Goal: Task Accomplishment & Management: Use online tool/utility

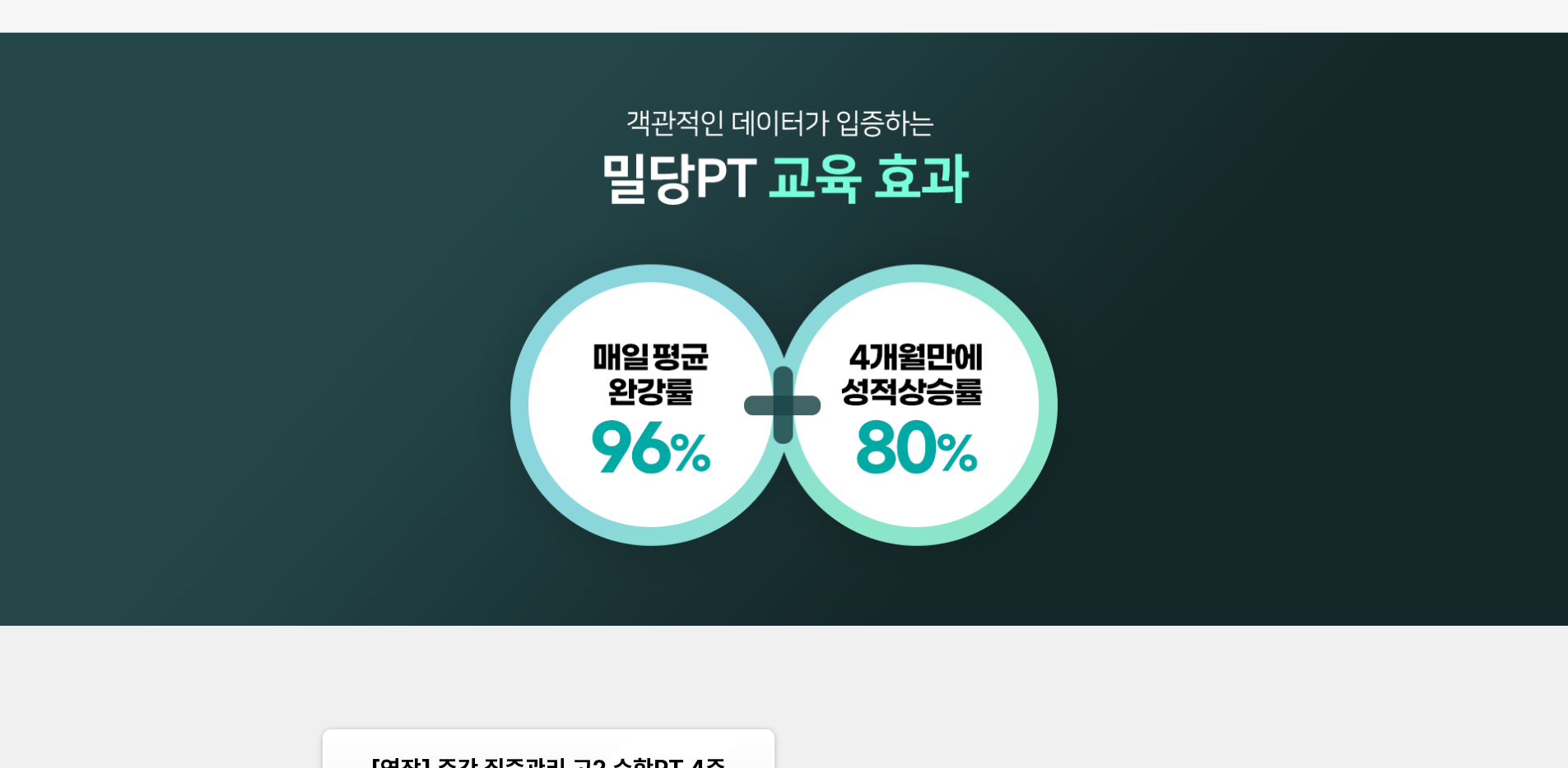
scroll to position [1963, 0]
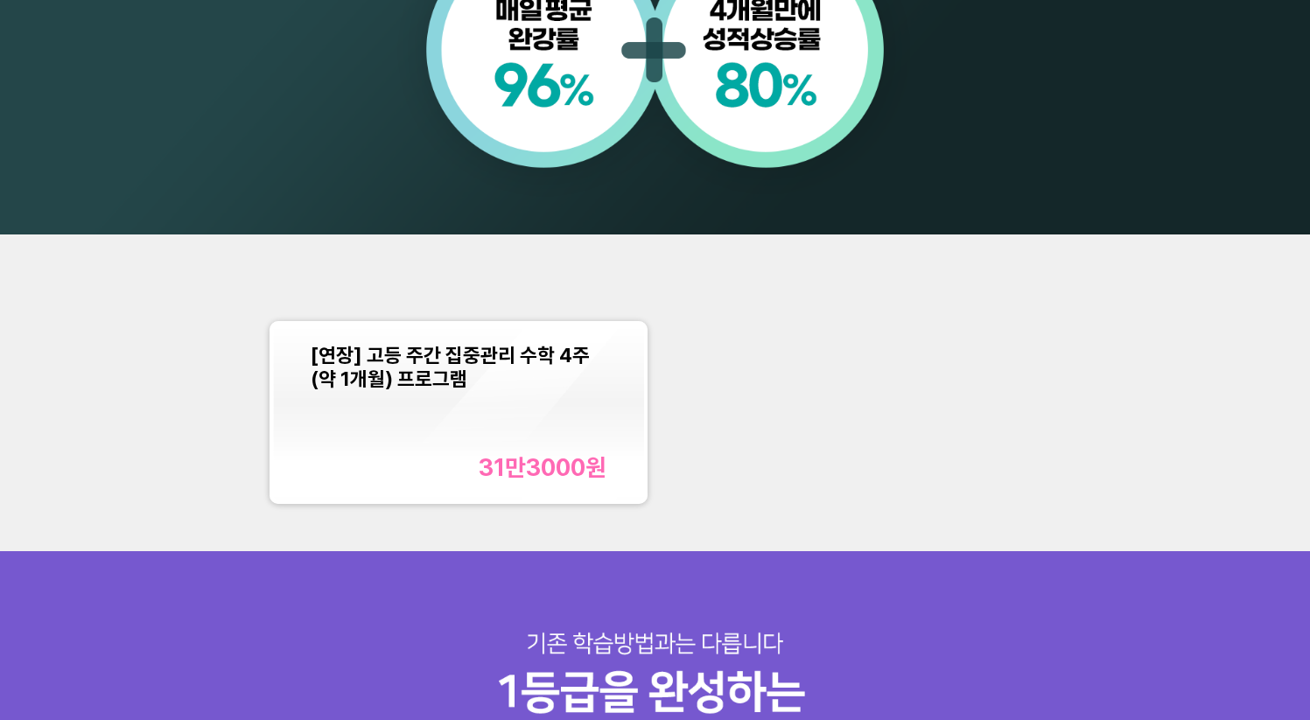
scroll to position [1722, 0]
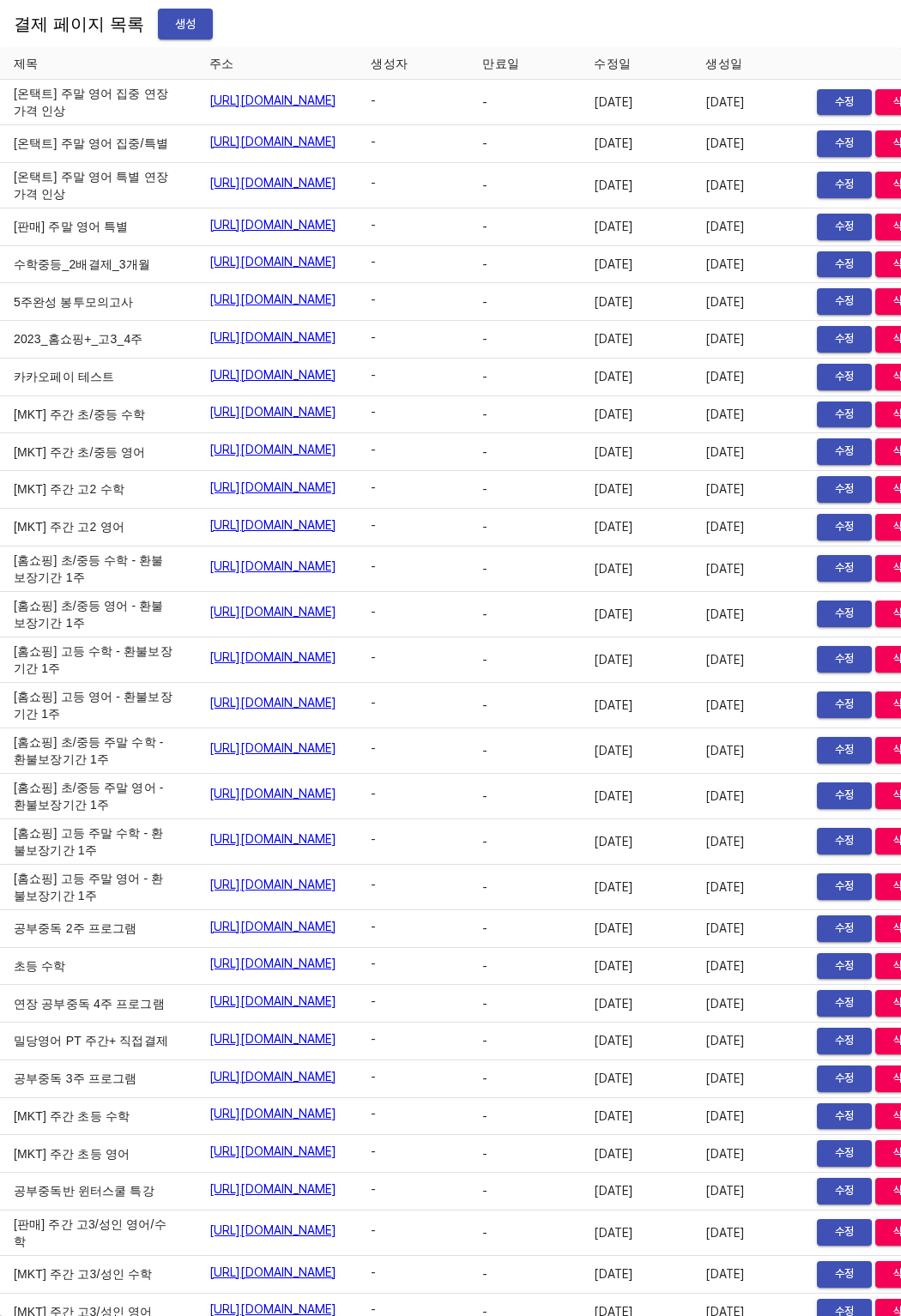
scroll to position [28092, 0]
click at [172, 14] on span "생성" at bounding box center [185, 25] width 27 height 22
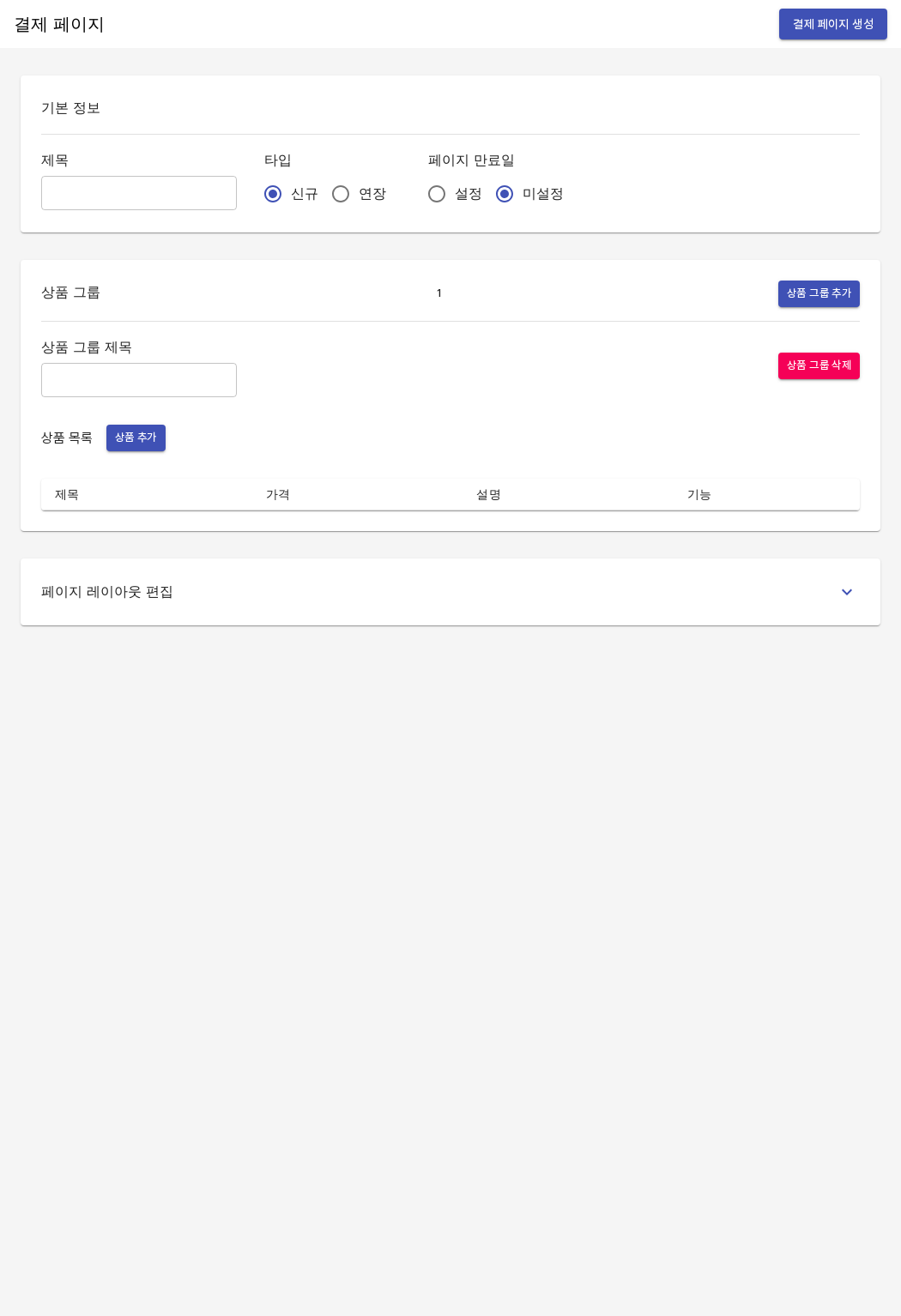
click at [165, 195] on input "text" at bounding box center [138, 192] width 195 height 34
type input "0825_분할결제"
click at [323, 186] on input "연장" at bounding box center [340, 193] width 36 height 36
radio input "true"
click at [419, 189] on input "설정" at bounding box center [436, 193] width 36 height 36
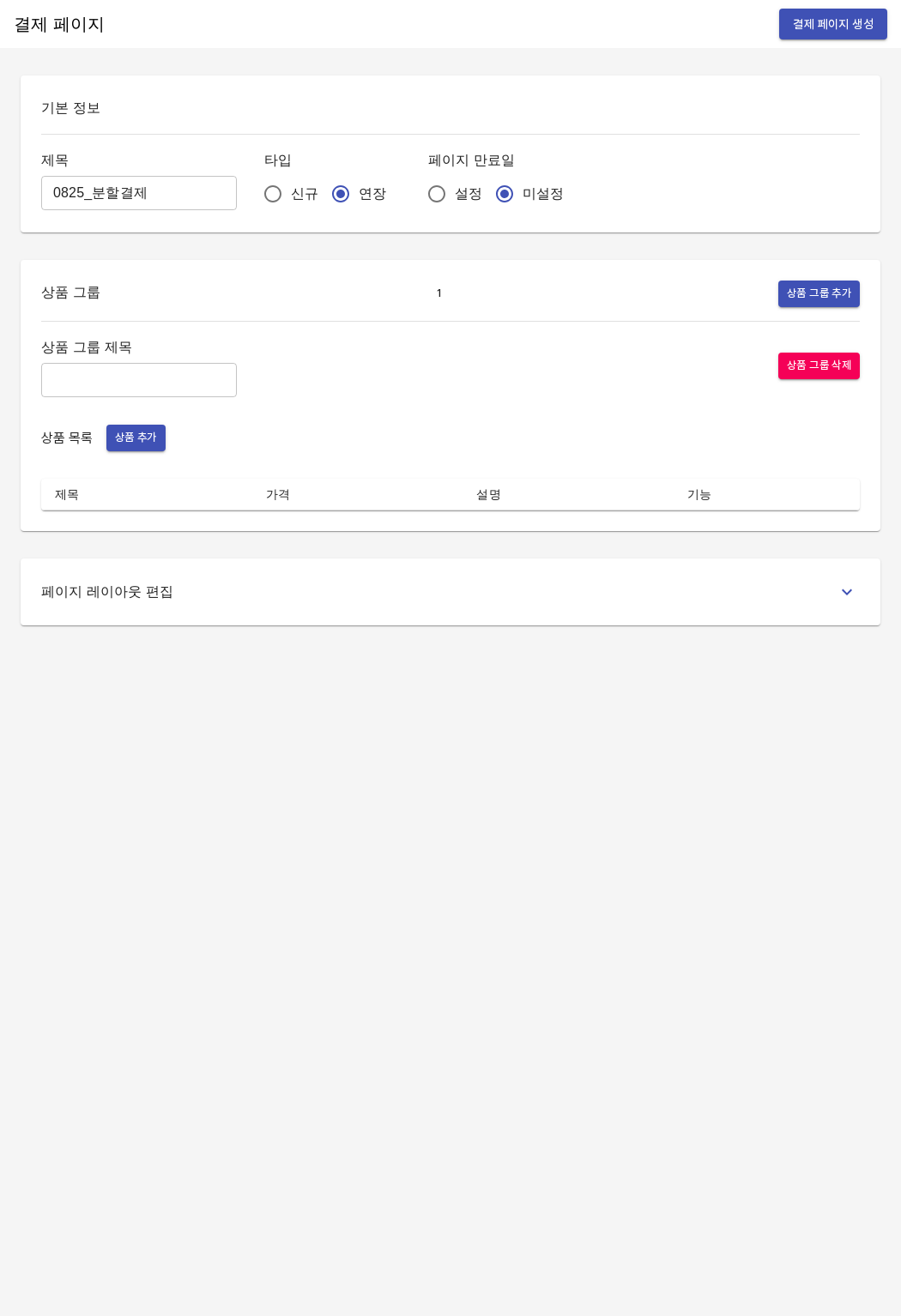
radio input "true"
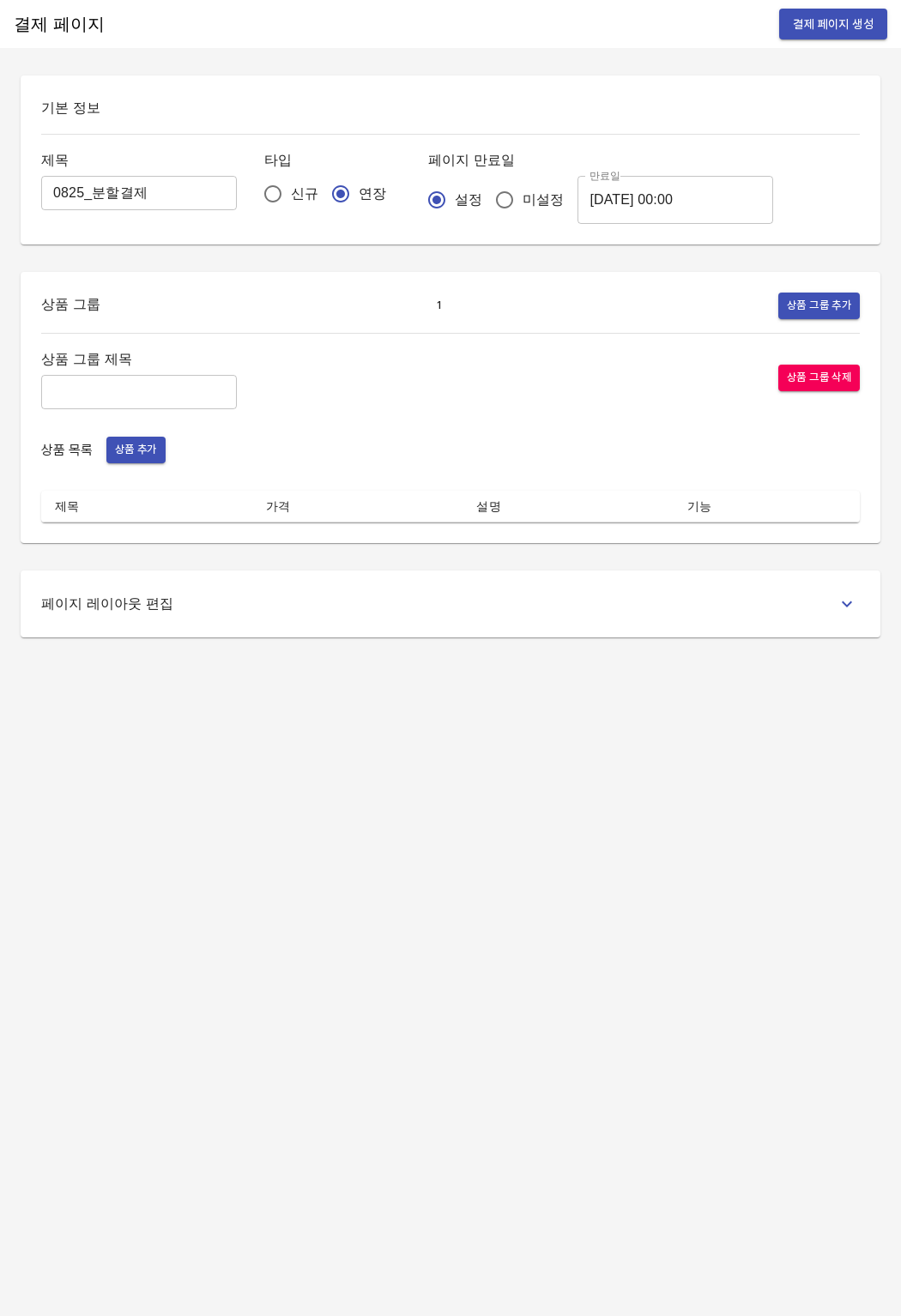
click at [577, 208] on input "2025-08-26 00:00" at bounding box center [675, 199] width 195 height 48
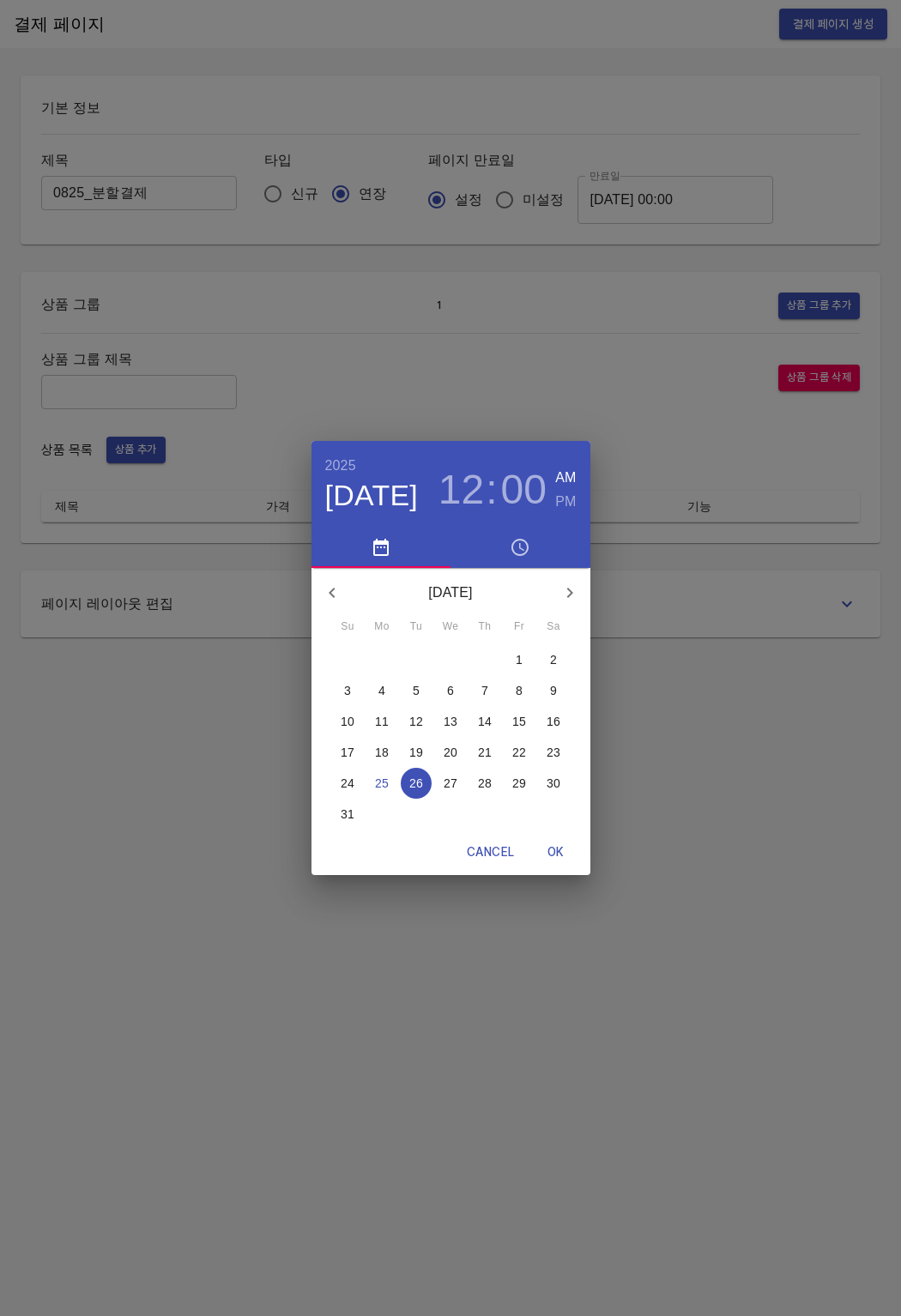
click at [567, 593] on icon "button" at bounding box center [569, 592] width 21 height 21
click at [415, 662] on p "2" at bounding box center [416, 659] width 7 height 17
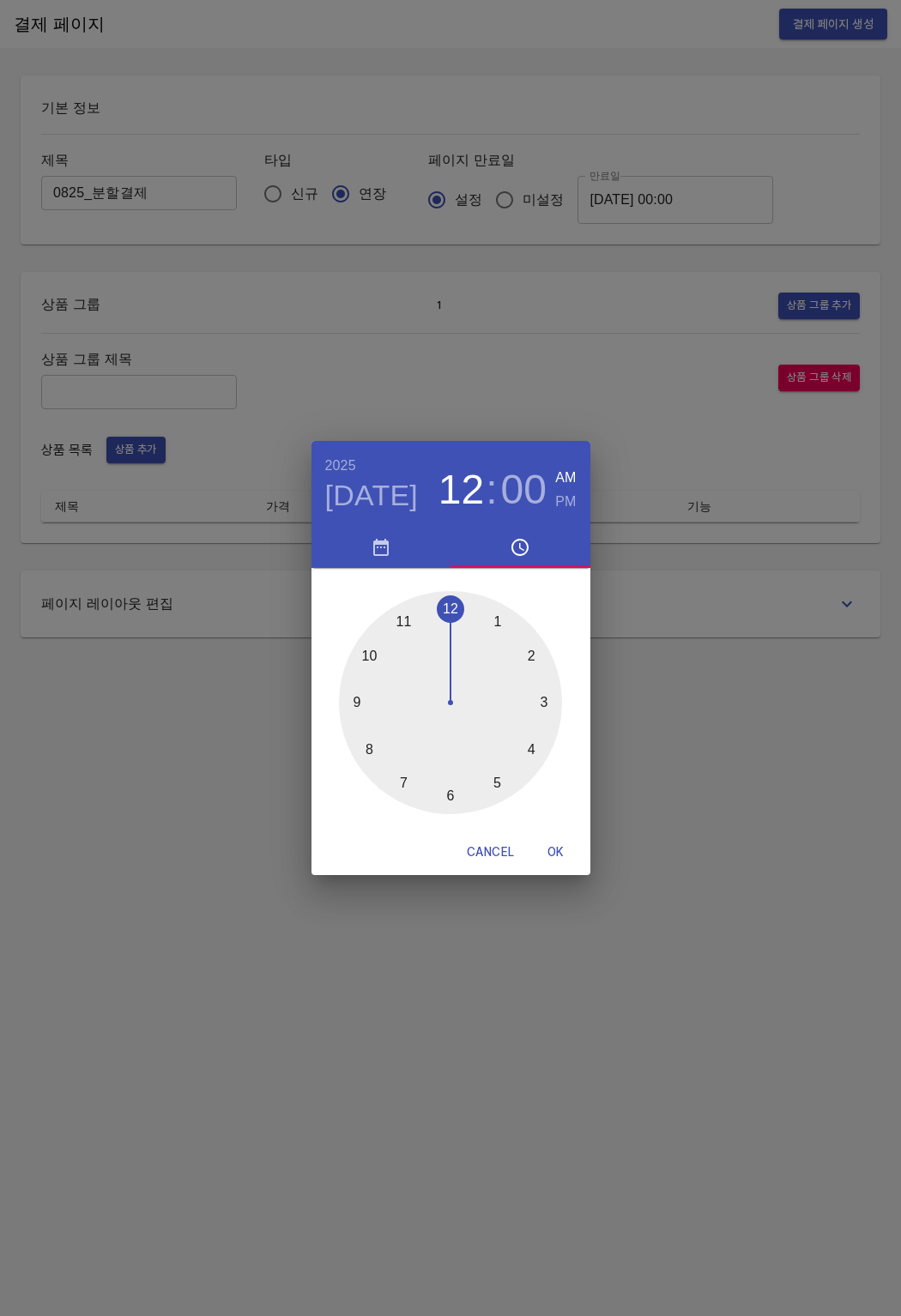
click at [552, 857] on span "OK" at bounding box center [556, 852] width 41 height 22
type input "2025-09-02 00:00"
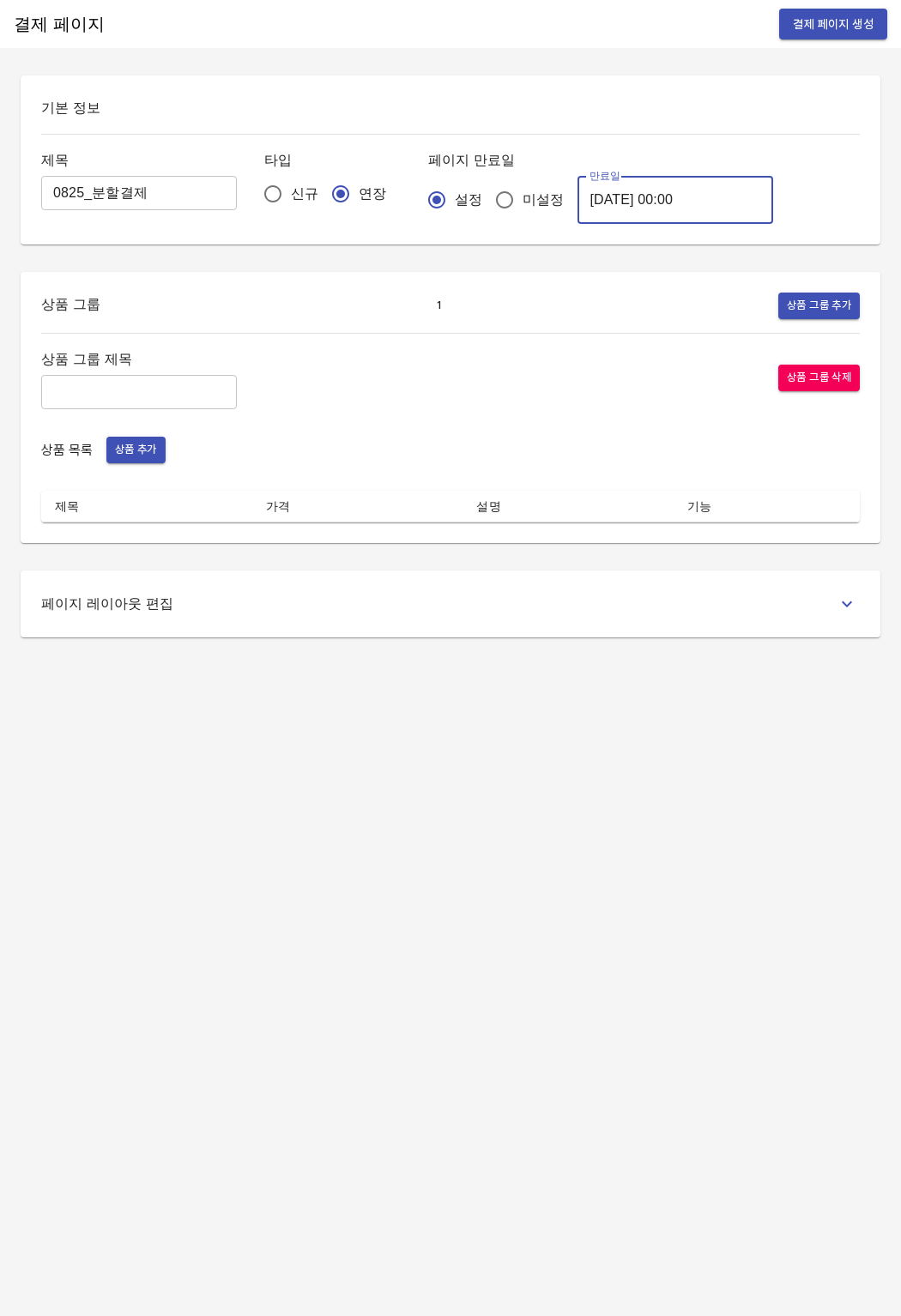
drag, startPoint x: 150, startPoint y: 415, endPoint x: 155, endPoint y: 402, distance: 13.9
click at [150, 415] on div "상품 그룹 제목 ​ 상품 그룹 삭제 상품 목록 상품 추가 제목 가격 설명 기능" at bounding box center [450, 434] width 819 height 175
click at [155, 402] on input "text" at bounding box center [138, 391] width 195 height 34
type input "주간 집중관리"
click at [491, 370] on div "상품 그룹 제목 주간 집중관리 ​ 상품 그룹 삭제" at bounding box center [450, 378] width 819 height 62
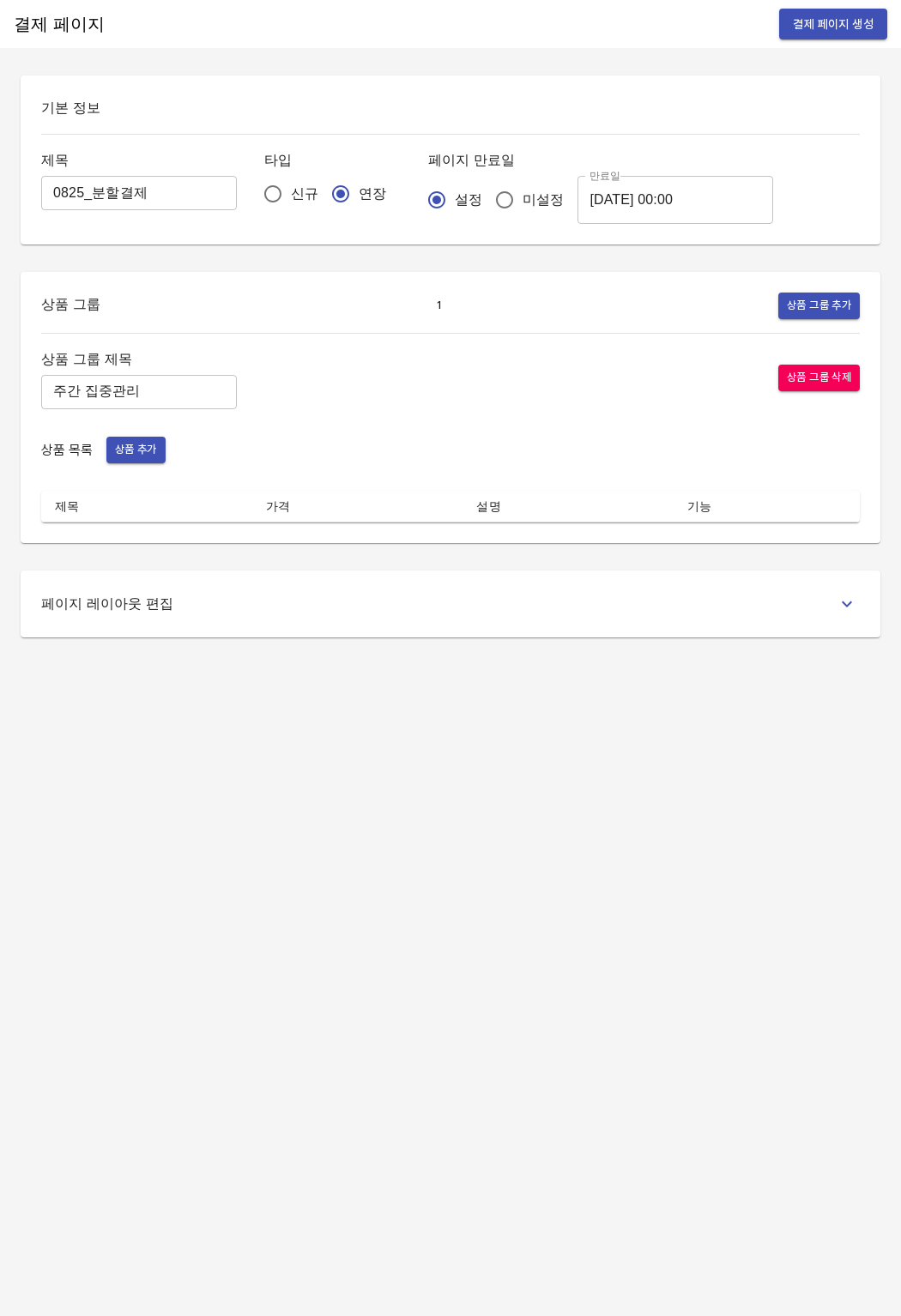
click at [164, 449] on button "상품 추가" at bounding box center [135, 449] width 59 height 26
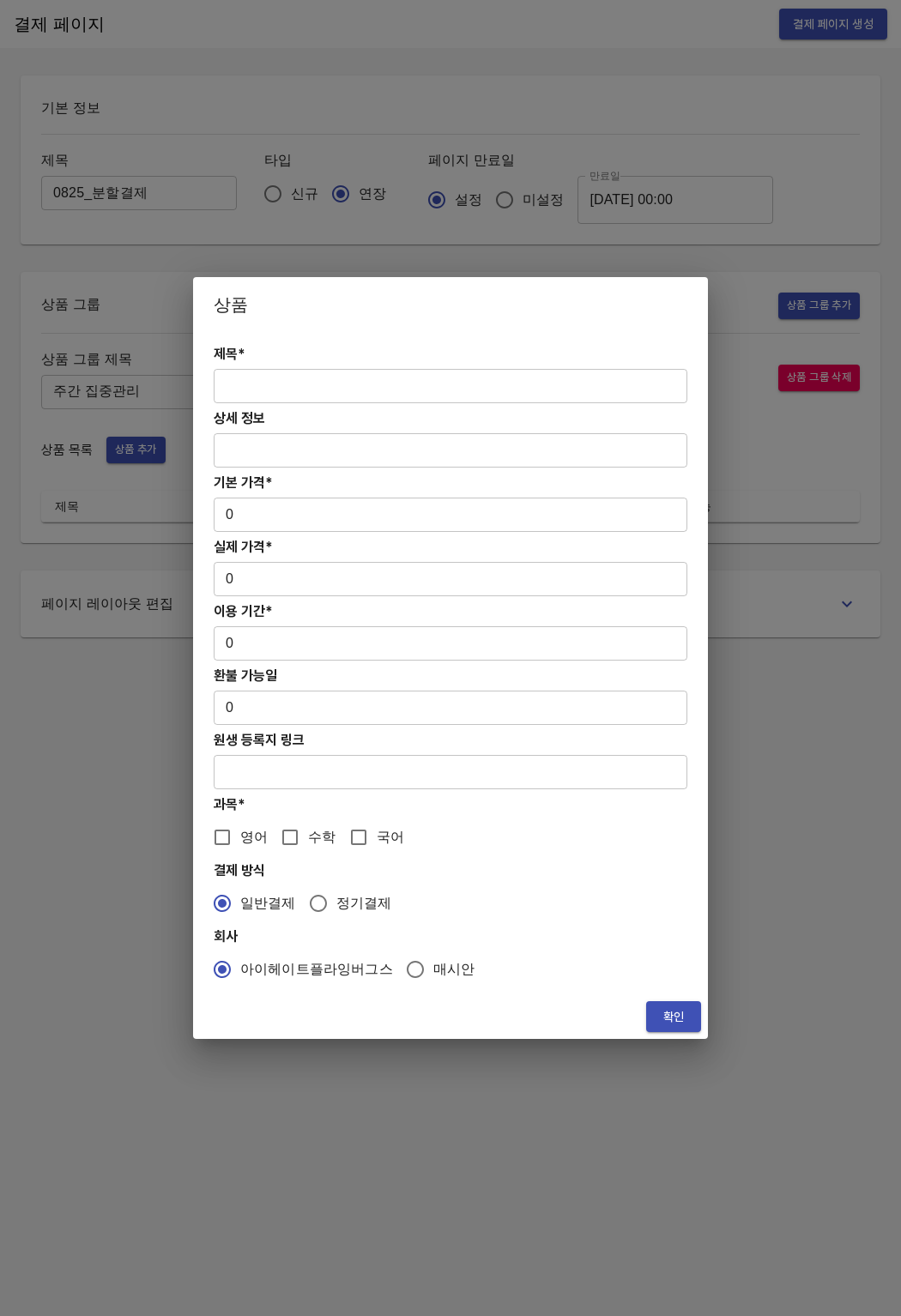
click at [319, 394] on input "text" at bounding box center [450, 385] width 474 height 34
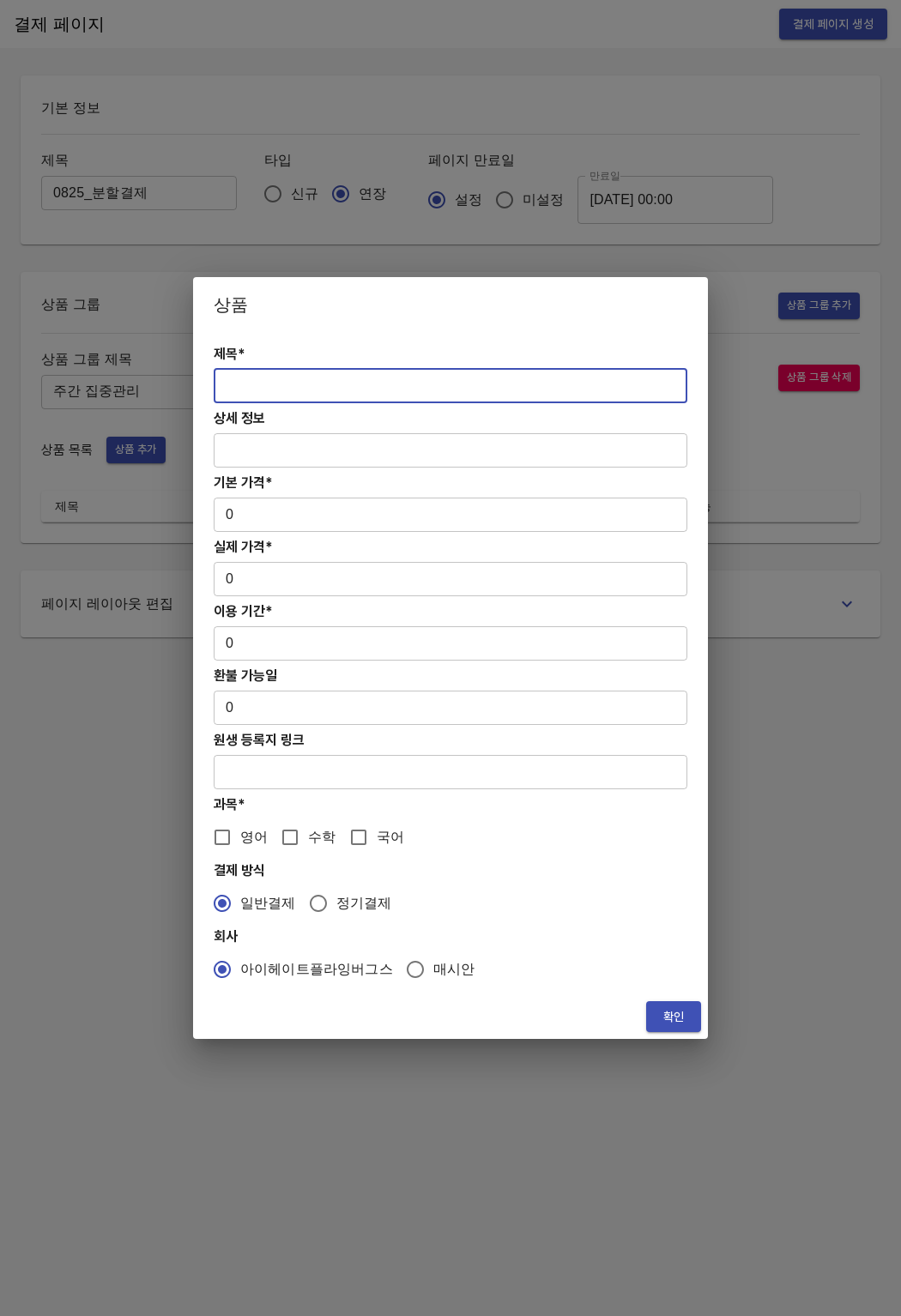
click at [333, 388] on input "text" at bounding box center [450, 385] width 474 height 34
paste input "[분할결제1][연장] 주간 초/중등 영어PT 24주(약 6개월) 집중관리"
type input "[분할결제1][연장] 주간 초/중등 영어PT 24주(약 6개월) 집중관리"
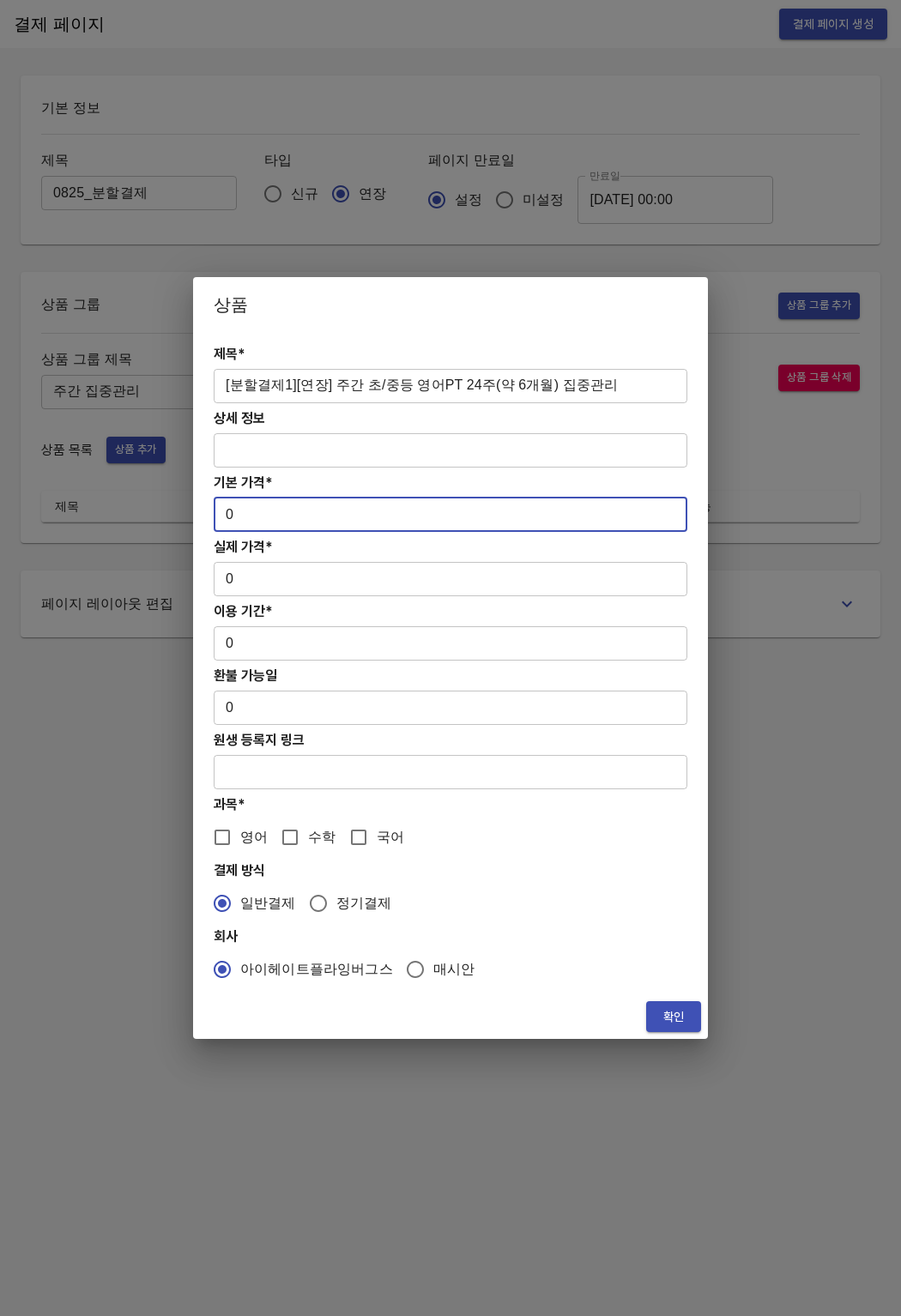
drag, startPoint x: 281, startPoint y: 523, endPoint x: 196, endPoint y: 525, distance: 85.0
click at [196, 525] on div "제목* [분할결제1][연장] 주간 초/중등 영어PT 24주(약 6개월) 집중관리 ​ 상세 정보 ​ 기본 가격* 0 ​ 실제 가격* 0 ​ 이용…" at bounding box center [450, 663] width 515 height 662
drag, startPoint x: 231, startPoint y: 518, endPoint x: 209, endPoint y: 518, distance: 22.0
click at [209, 518] on div "제목* [분할결제1][연장] 주간 초/중등 영어PT 24주(약 6개월) 집중관리 ​ 상세 정보 ​ 기본 가격* 0 ​ 실제 가격* 0 ​ 이용…" at bounding box center [450, 663] width 515 height 662
paste input "166800"
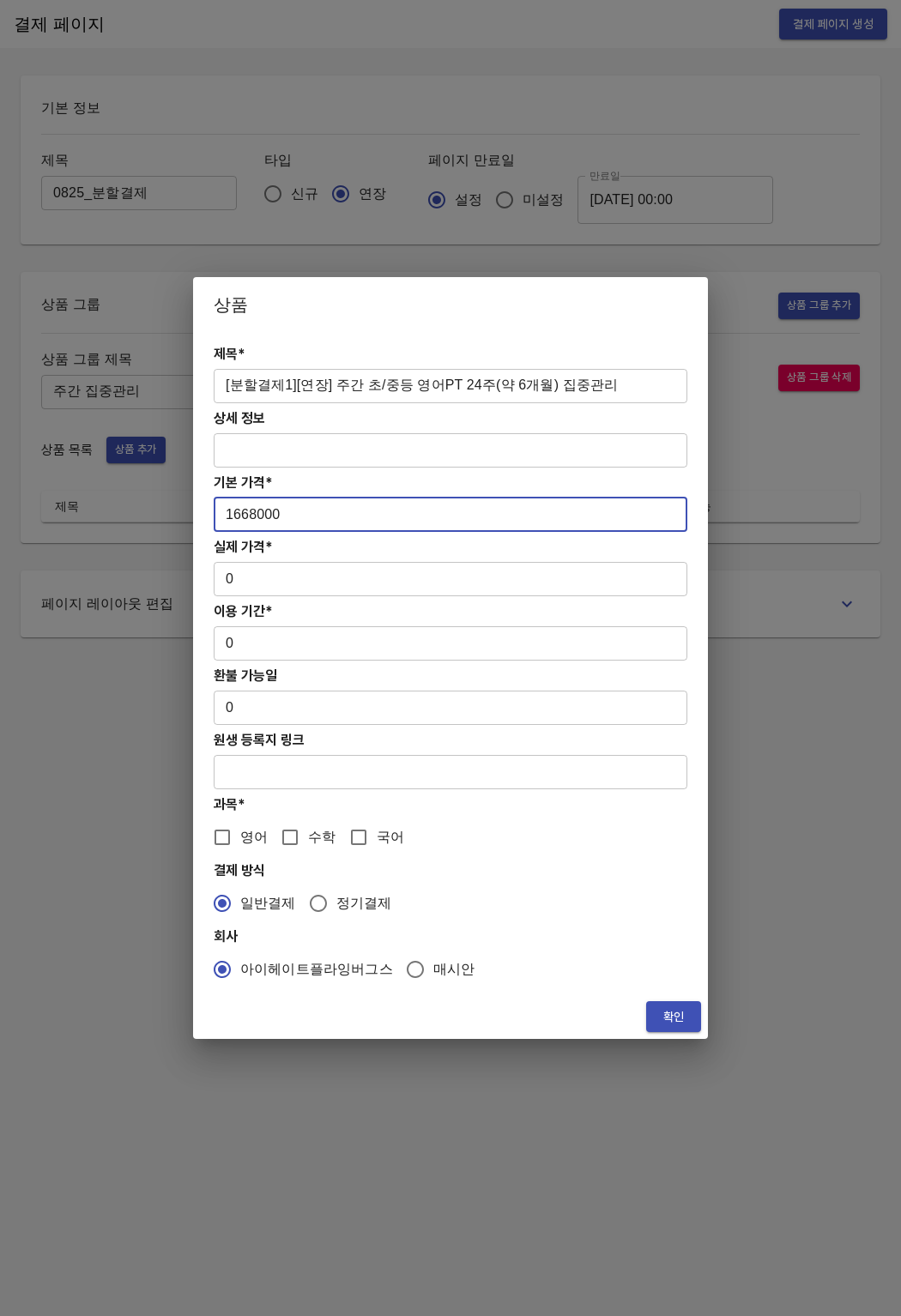
type input "1668000"
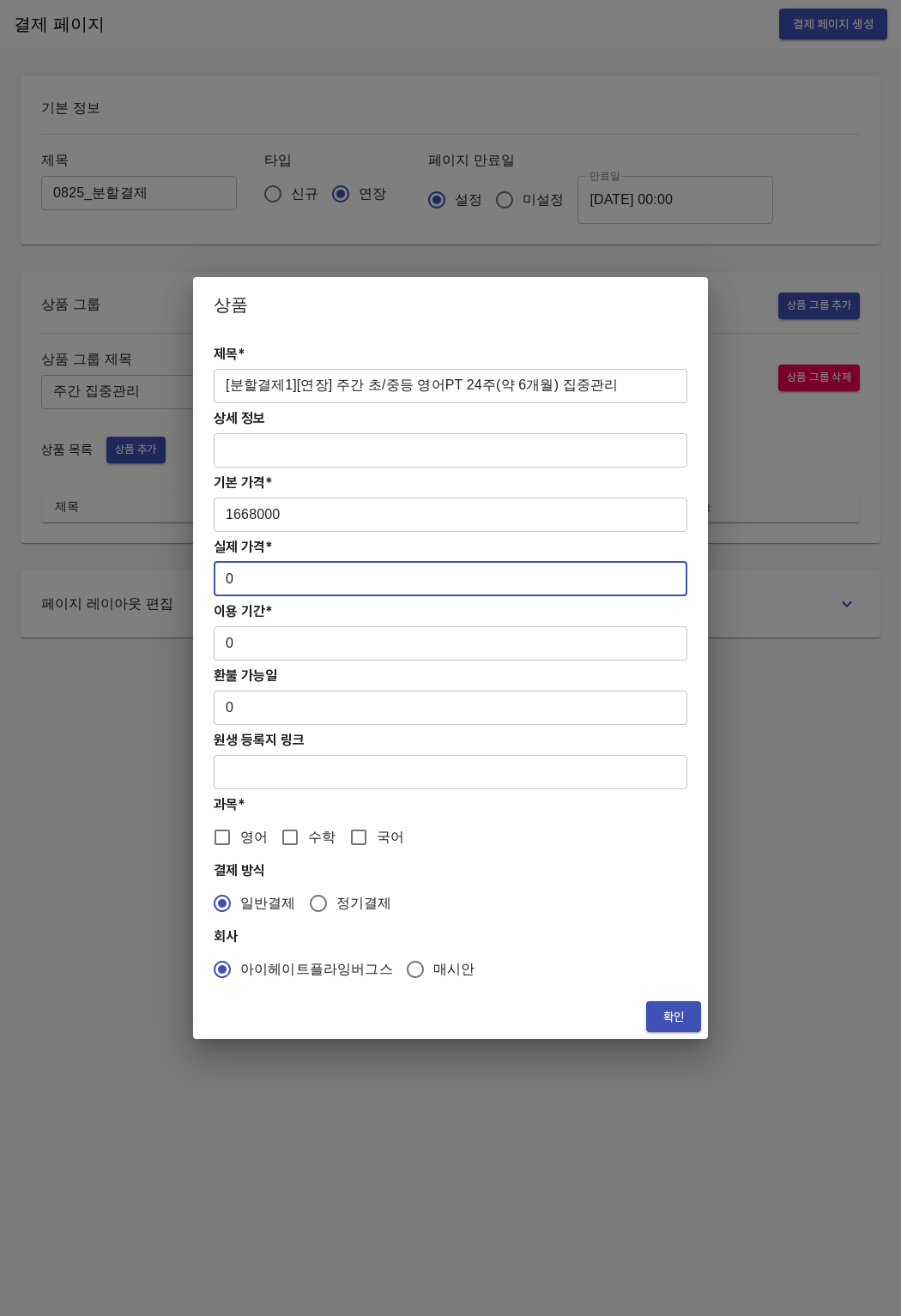
drag, startPoint x: 238, startPoint y: 580, endPoint x: 214, endPoint y: 582, distance: 24.1
click at [214, 582] on input "0" at bounding box center [450, 579] width 474 height 34
paste input "166800"
type input "1668000"
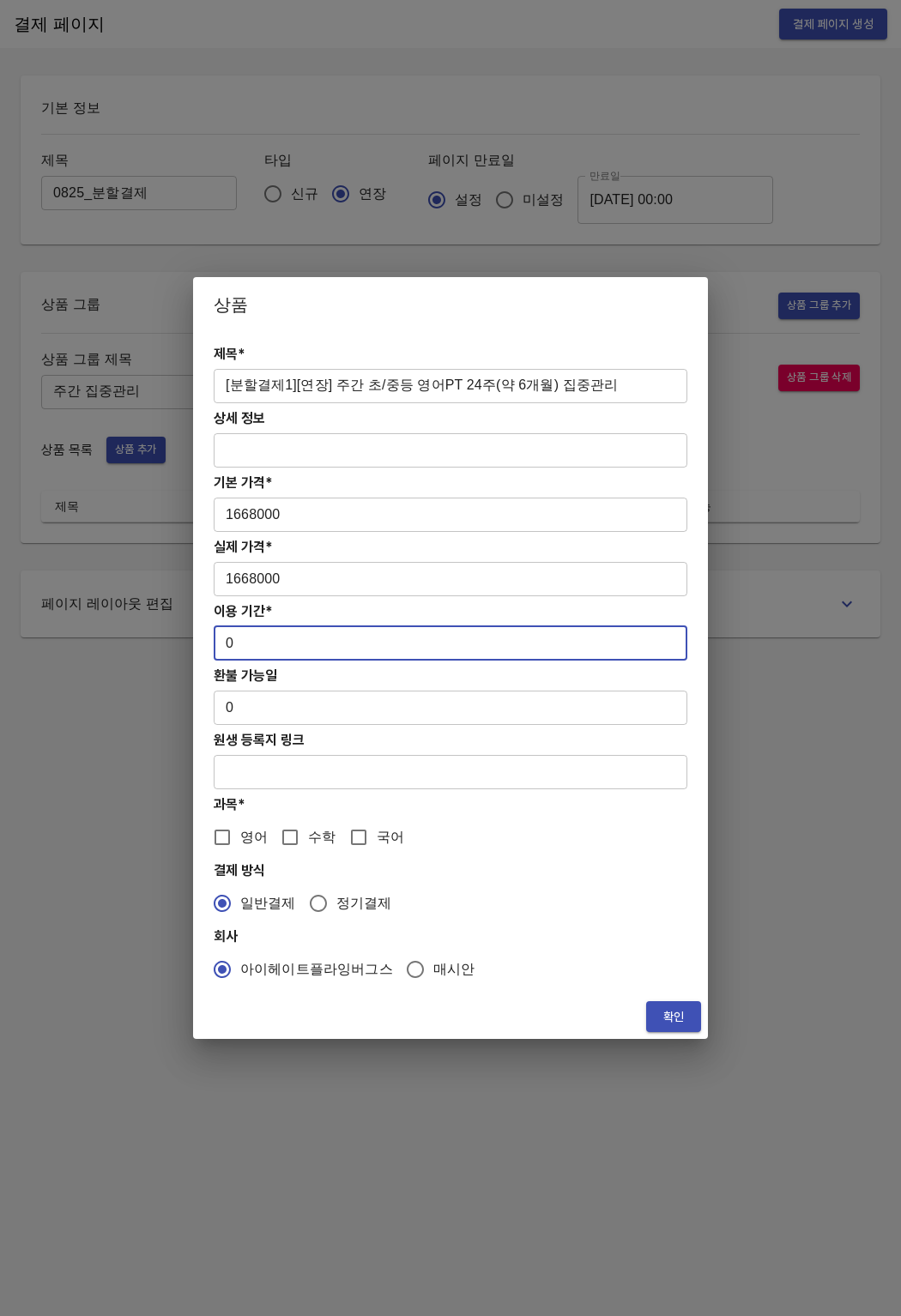
drag, startPoint x: 243, startPoint y: 636, endPoint x: 205, endPoint y: 644, distance: 38.8
click at [205, 644] on div "제목* [분할결제1][연장] 주간 초/중등 영어PT 24주(약 6개월) 집중관리 ​ 상세 정보 ​ 기본 가격* 1668000 ​ 실제 가격* …" at bounding box center [450, 663] width 515 height 662
type input "168"
click at [220, 854] on div "제목* [분할결제1][연장] 주간 초/중등 영어PT 24주(약 6개월) 집중관리 ​ 상세 정보 ​ 기본 가격* 1668000 ​ 실제 가격* …" at bounding box center [450, 663] width 515 height 662
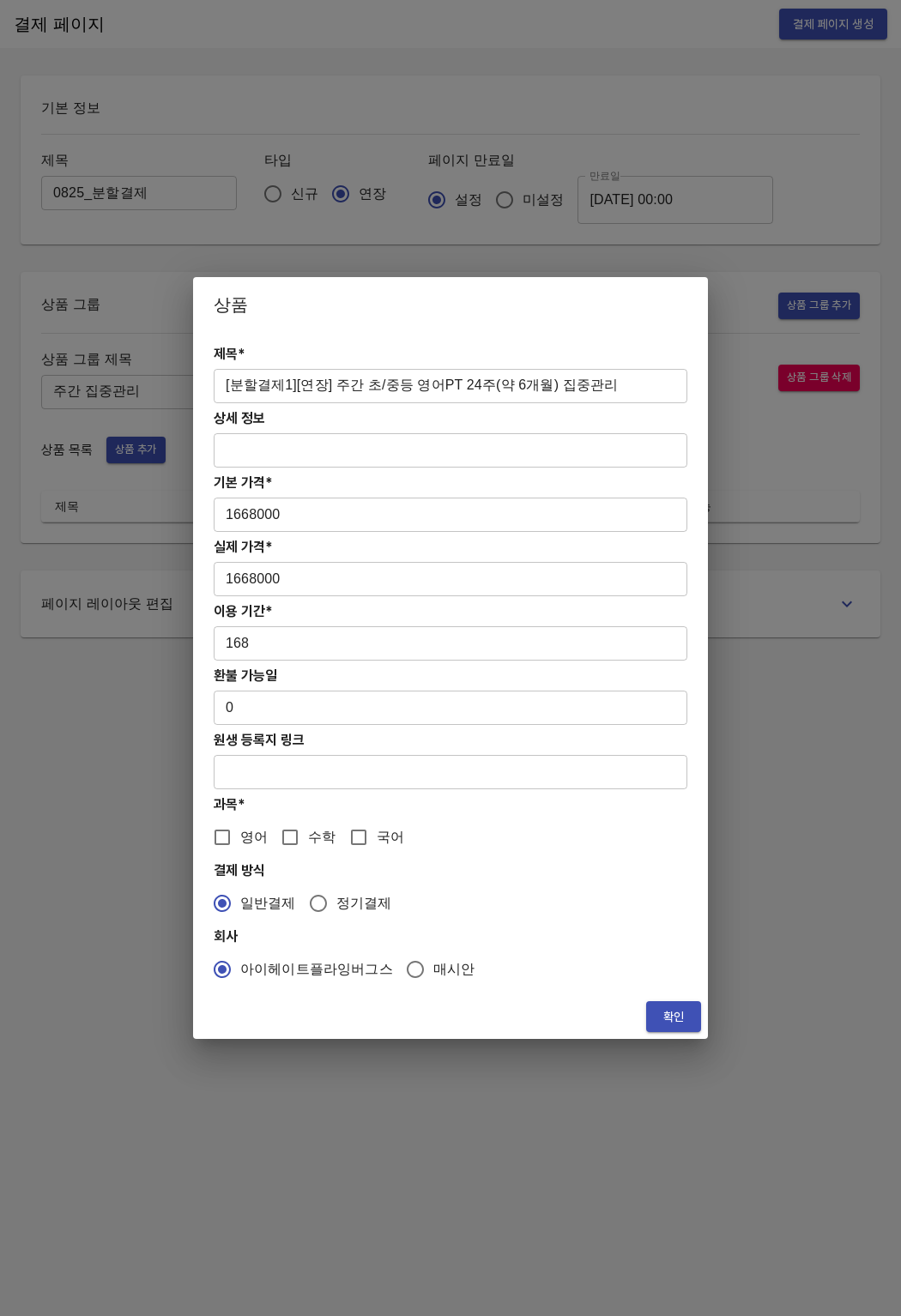
click at [223, 847] on input "영어" at bounding box center [222, 837] width 36 height 36
checkbox input "true"
click at [683, 1018] on span "확인" at bounding box center [674, 1017] width 27 height 22
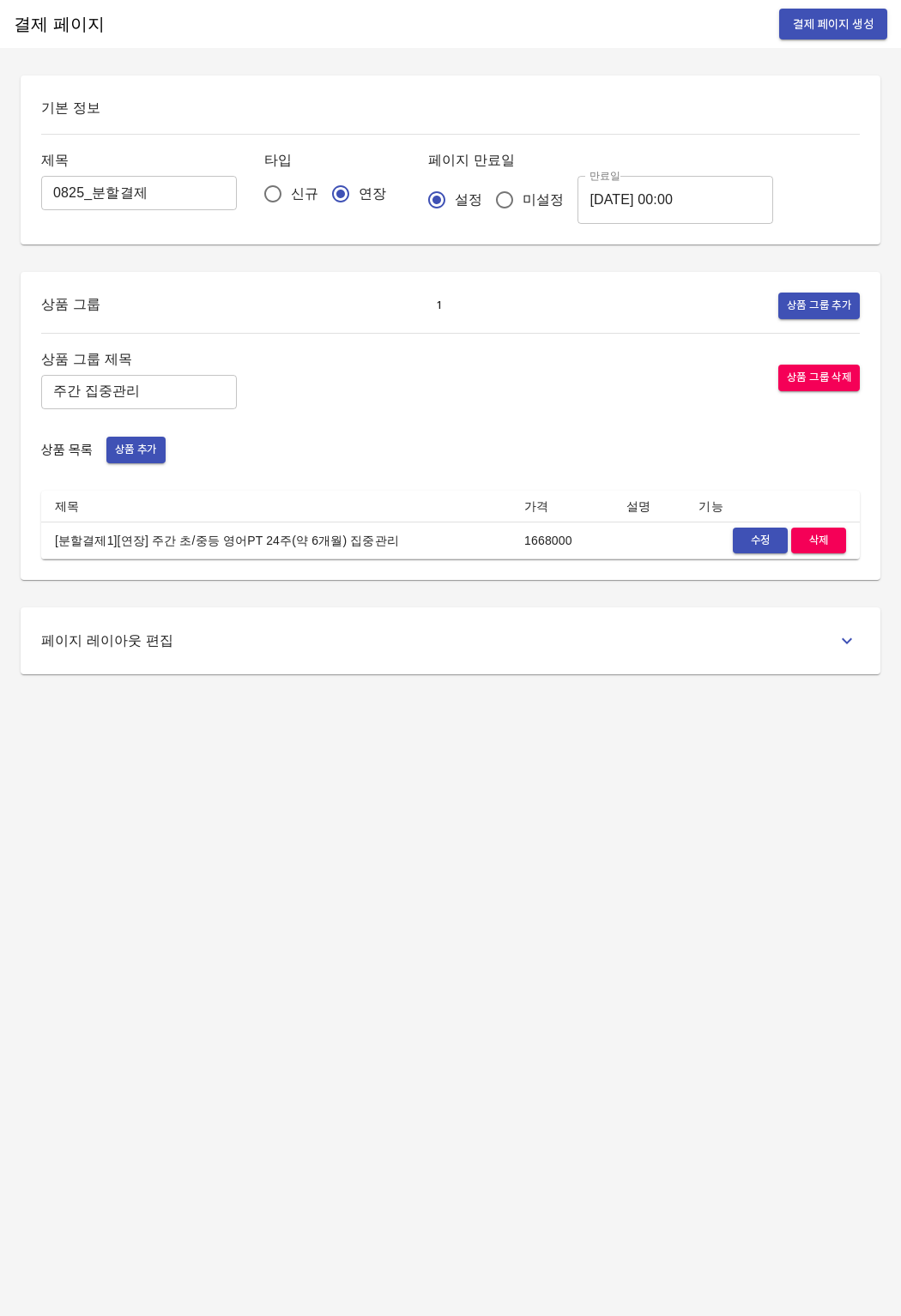
click at [614, 945] on div "결제 페이지 결제 페이지 생성 기본 정보 제목 0825_분할결제 ​ 타입 신규 연장 페이지 만료일 설정 미설정 만료일 2025-09-02 00…" at bounding box center [450, 658] width 901 height 1316
click at [751, 545] on span "수정" at bounding box center [760, 541] width 37 height 20
click at [134, 453] on span "상품 추가" at bounding box center [135, 450] width 42 height 20
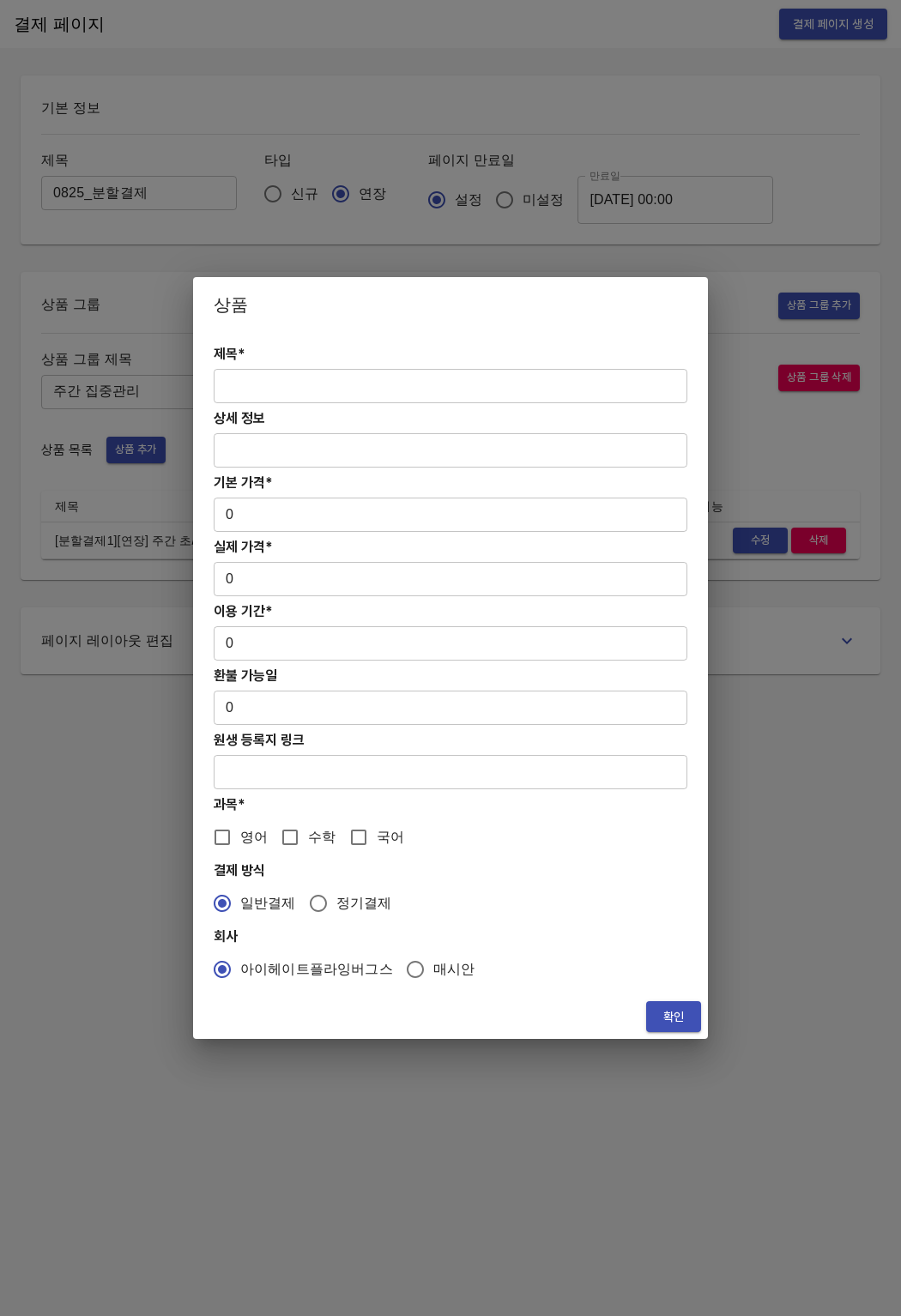
click at [216, 384] on input "text" at bounding box center [450, 385] width 474 height 34
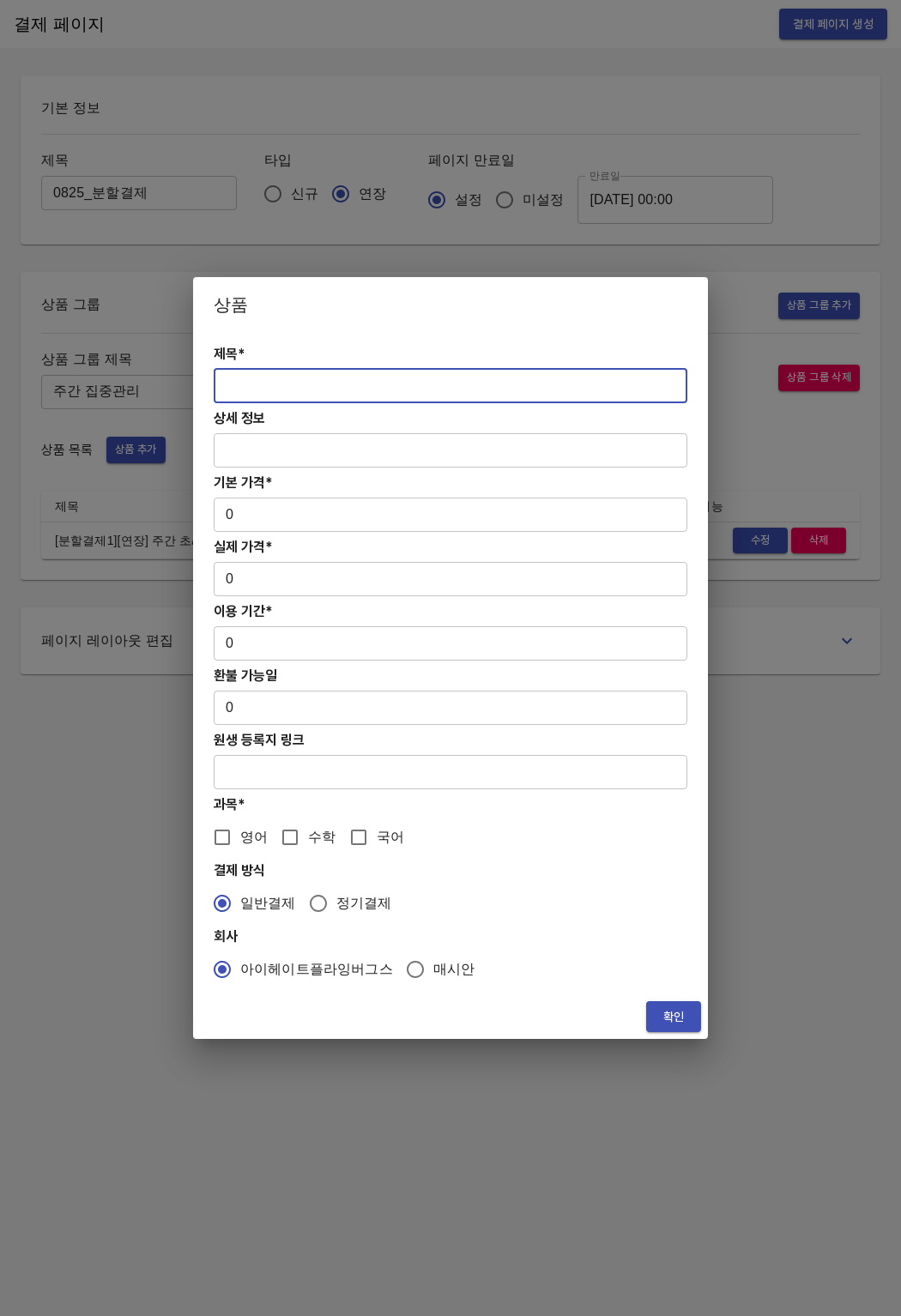
click at [480, 408] on div "제목* ​ 상세 정보 ​ 기본 가격* 0 ​ 실제 가격* 0 ​ 이용 기간* 0 ​ 환불 가능일 0 ​ 원생 등록지 링크 ​ 과목* 영어 수학…" at bounding box center [450, 663] width 515 height 662
click at [486, 387] on input "text" at bounding box center [450, 385] width 474 height 34
paste input "[분할결제2][연장] 주간 초/중등 영어PT 24주(약 6개월) 집중관리"
type input "[분할결제2][연장] 주간 초/중등 영어PT 24주(약 6개월) 집중관리"
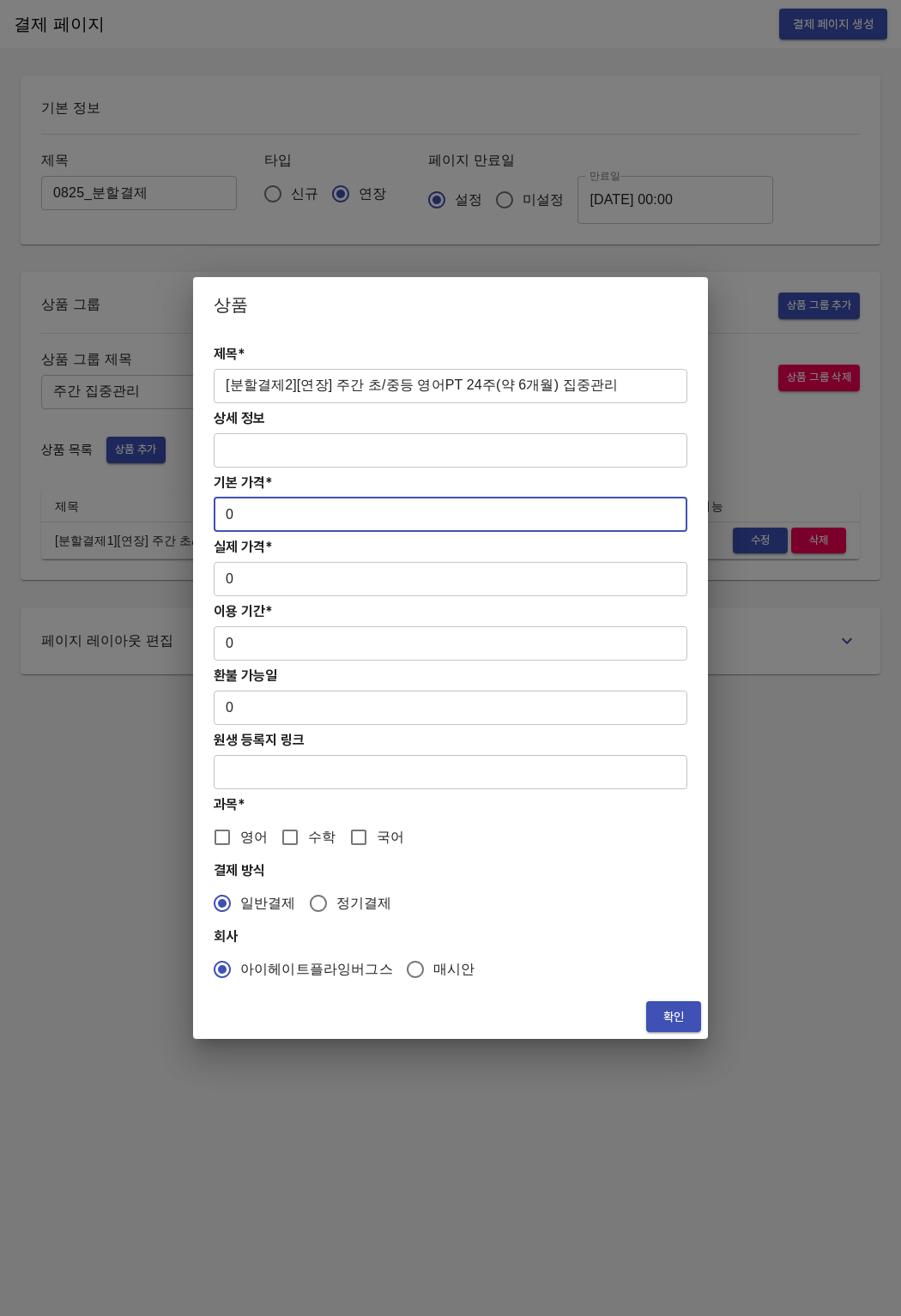
drag, startPoint x: 258, startPoint y: 530, endPoint x: 220, endPoint y: 518, distance: 39.8
click at [220, 518] on input "0" at bounding box center [450, 514] width 474 height 34
paste input "166800"
type input "1668000"
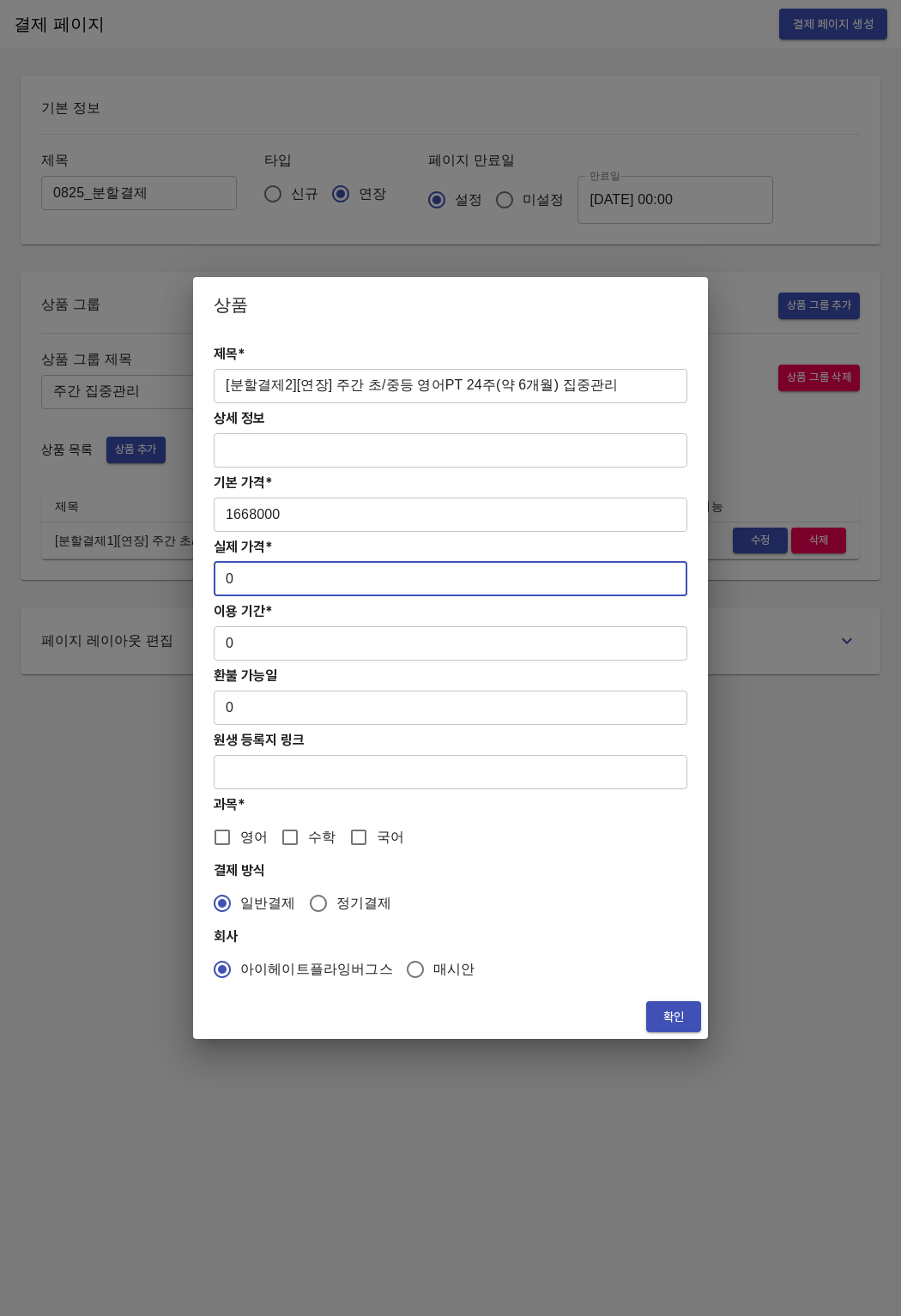
drag, startPoint x: 245, startPoint y: 582, endPoint x: 196, endPoint y: 582, distance: 49.0
click at [196, 582] on div "제목* [분할결제2][연장] 주간 초/중등 영어PT 24주(약 6개월) 집중관리 ​ 상세 정보 ​ 기본 가격* 1668000 ​ 실제 가격* …" at bounding box center [450, 663] width 515 height 662
paste input "166800"
type input "1668000"
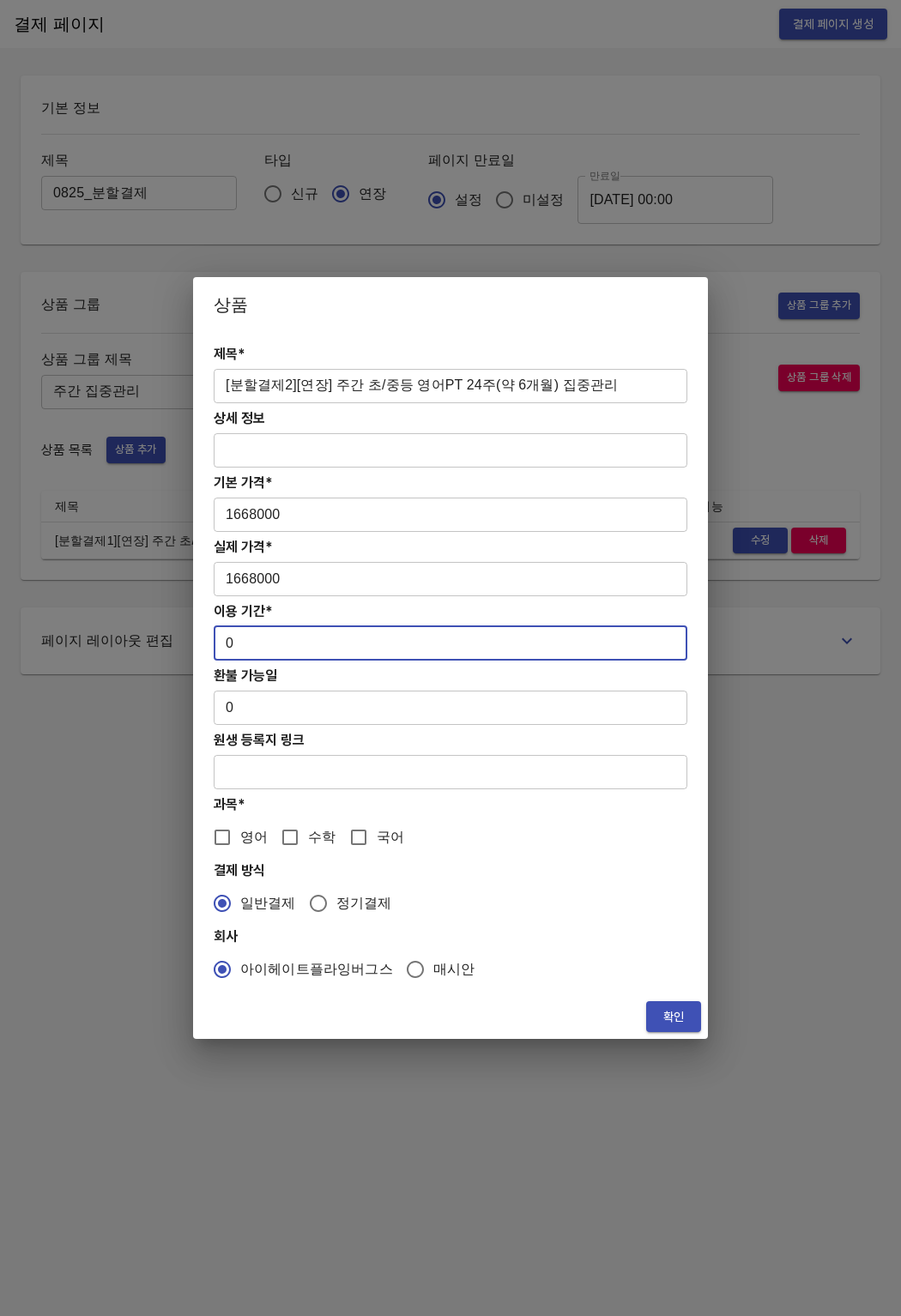
drag, startPoint x: 240, startPoint y: 653, endPoint x: 207, endPoint y: 647, distance: 33.5
click at [208, 647] on div "제목* [분할결제2][연장] 주간 초/중등 영어PT 24주(약 6개월) 집중관리 ​ 상세 정보 ​ 기본 가격* 1668000 ​ 실제 가격* …" at bounding box center [450, 663] width 515 height 662
type input "168"
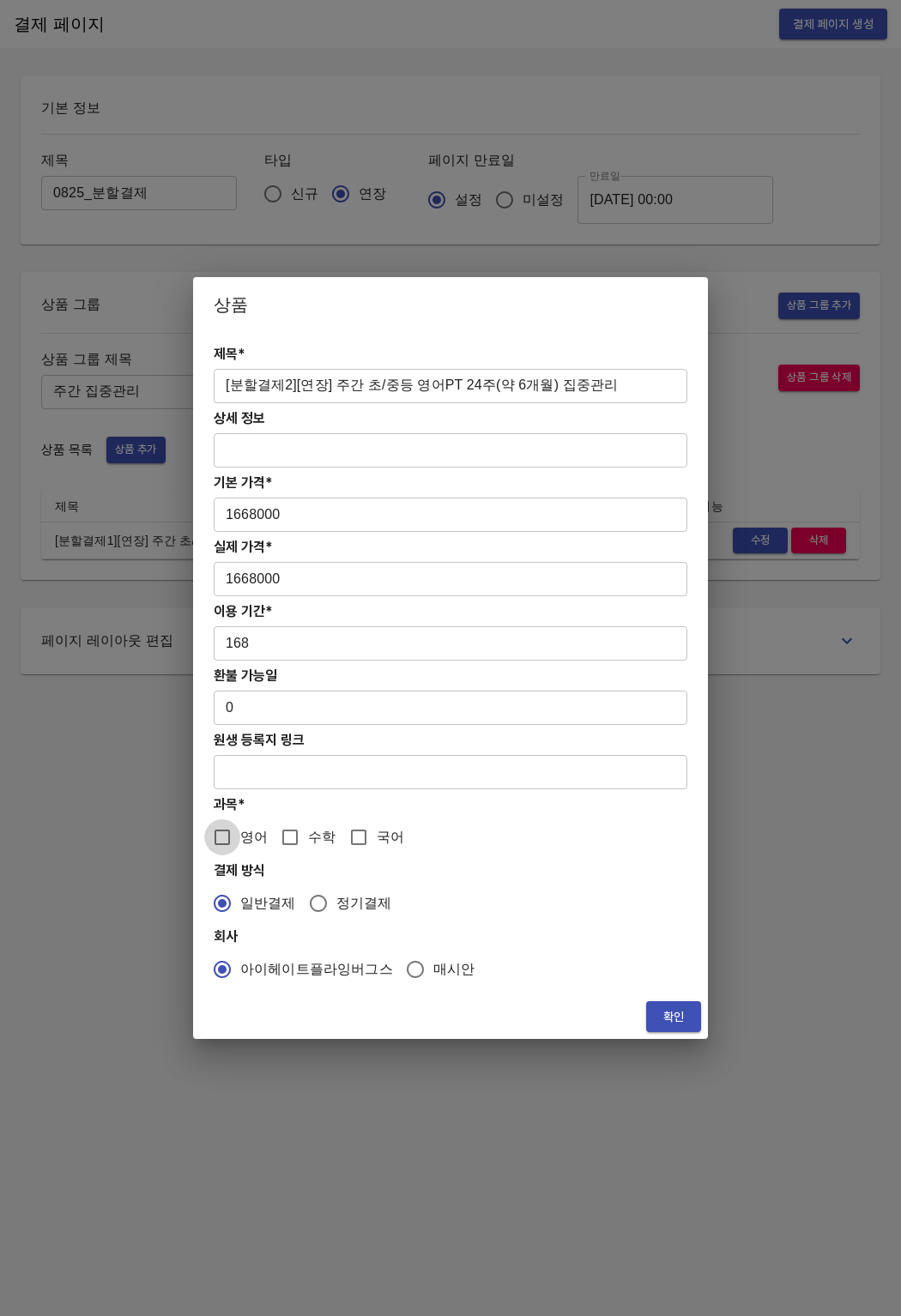
click at [236, 834] on input "영어" at bounding box center [222, 837] width 36 height 36
checkbox input "true"
click at [672, 1018] on span "확인" at bounding box center [674, 1017] width 27 height 22
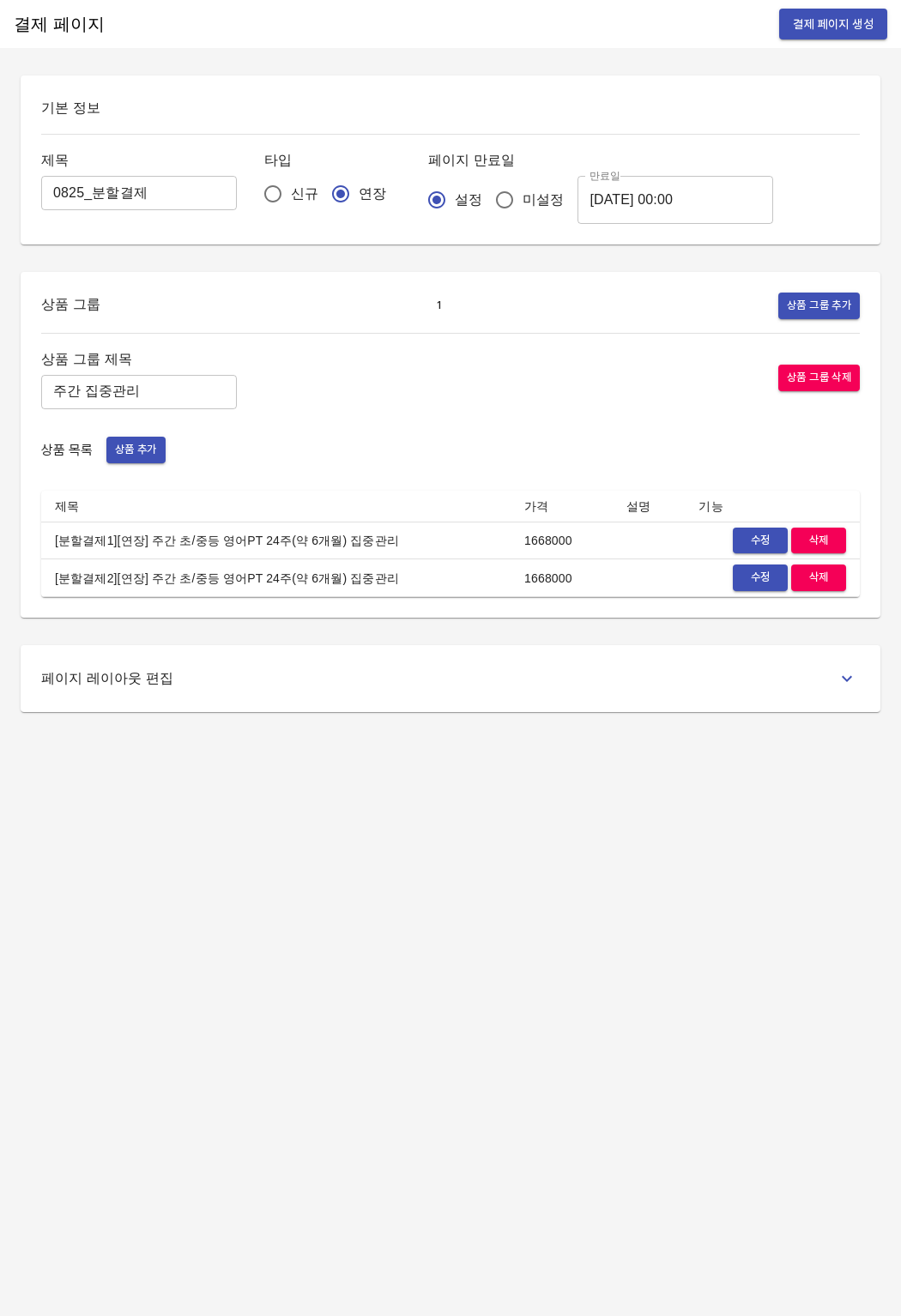
click at [672, 1018] on div "결제 페이지 결제 페이지 생성 기본 정보 제목 0825_분할결제 ​ 타입 신규 연장 페이지 만료일 설정 미설정 만료일 2025-09-02 00…" at bounding box center [450, 658] width 901 height 1316
click at [832, 23] on span "결제 페이지 생성" at bounding box center [832, 25] width 80 height 22
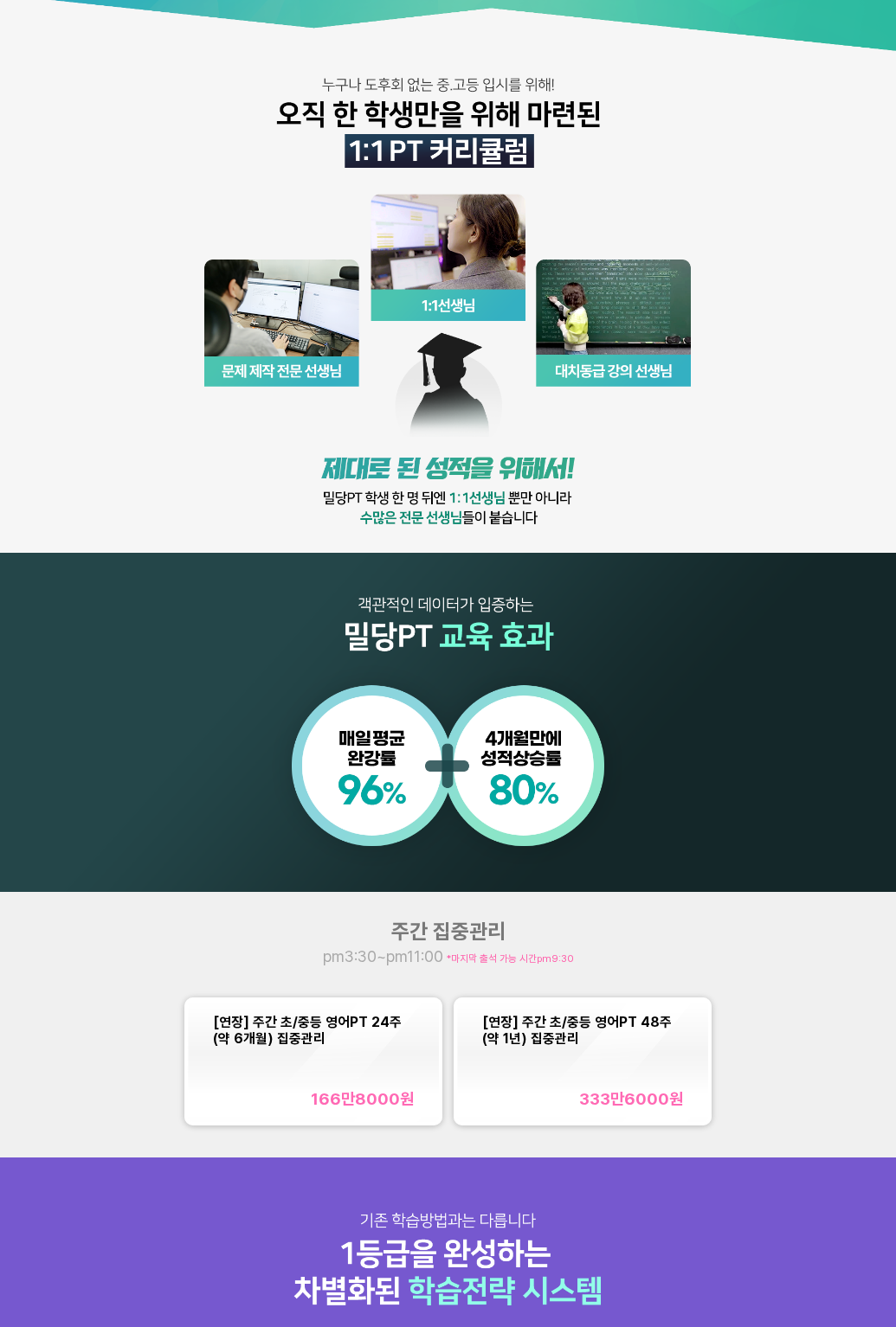
scroll to position [415, 0]
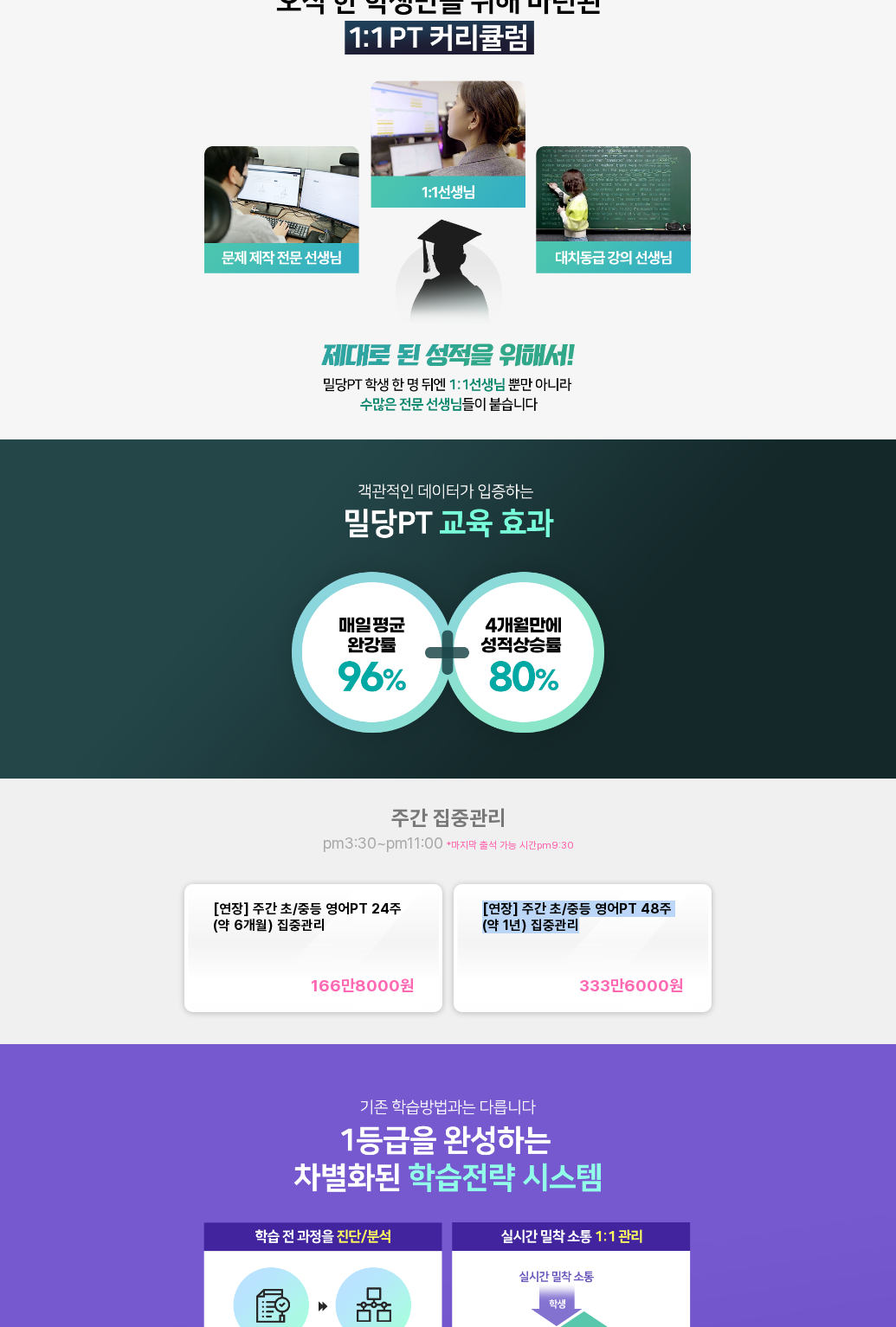
drag, startPoint x: 554, startPoint y: 925, endPoint x: 478, endPoint y: 912, distance: 77.1
click at [478, 912] on div "[연장] 주간 초/중등 영어PT 48주(약 1년) 집중관리 333만6000 원" at bounding box center [582, 948] width 251 height 121
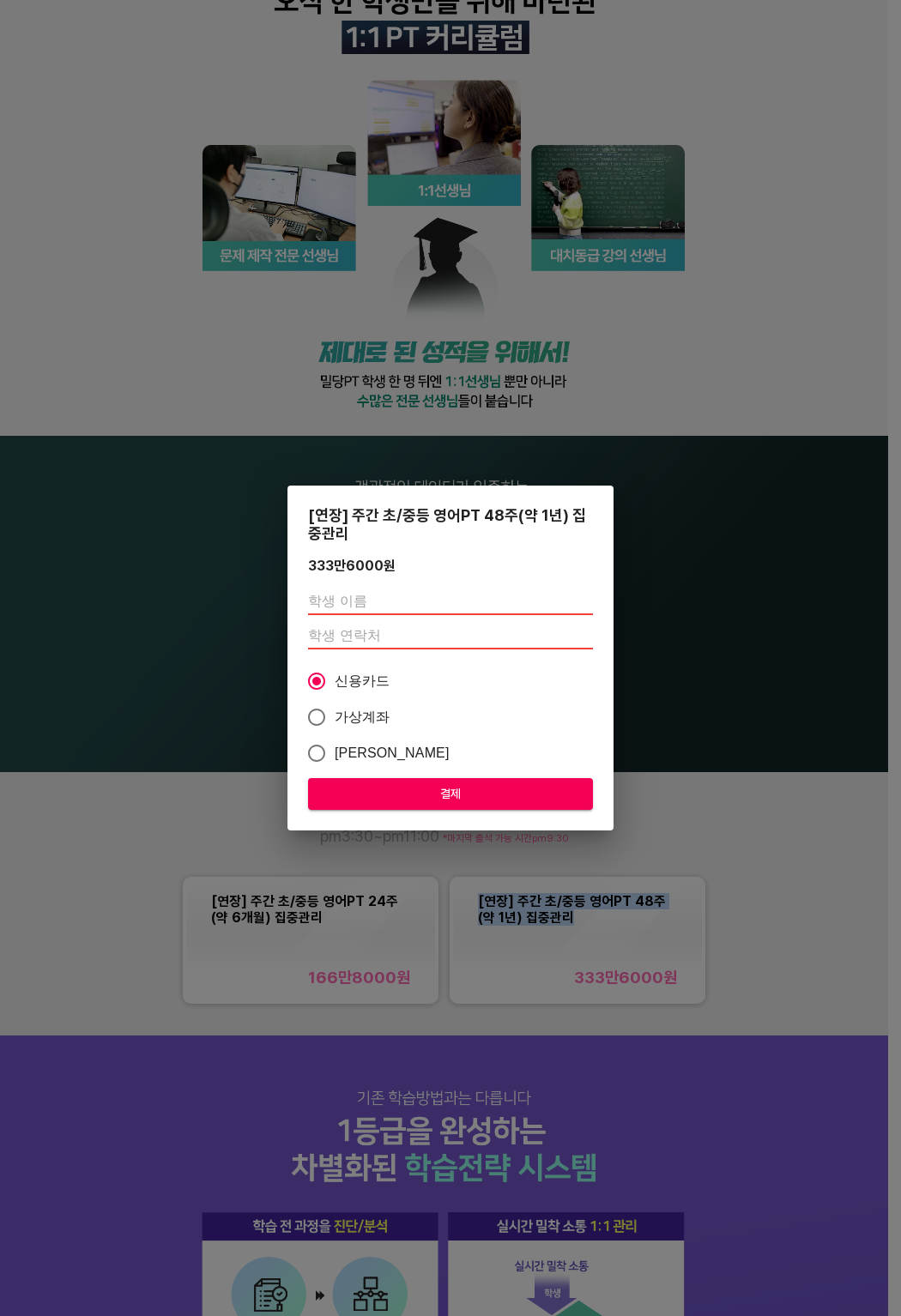
copy span "[연장] 주간 초/중등 영어PT 48주(약 1년) 집중관리"
drag, startPoint x: 857, startPoint y: 583, endPoint x: 837, endPoint y: 521, distance: 65.1
click at [857, 582] on div "[연장] 주간 초/중등 영어PT 48주(약 1년) 집중관리 333만6000 원 신용카드 가상계좌 카카오페이 결제" at bounding box center [450, 658] width 901 height 1316
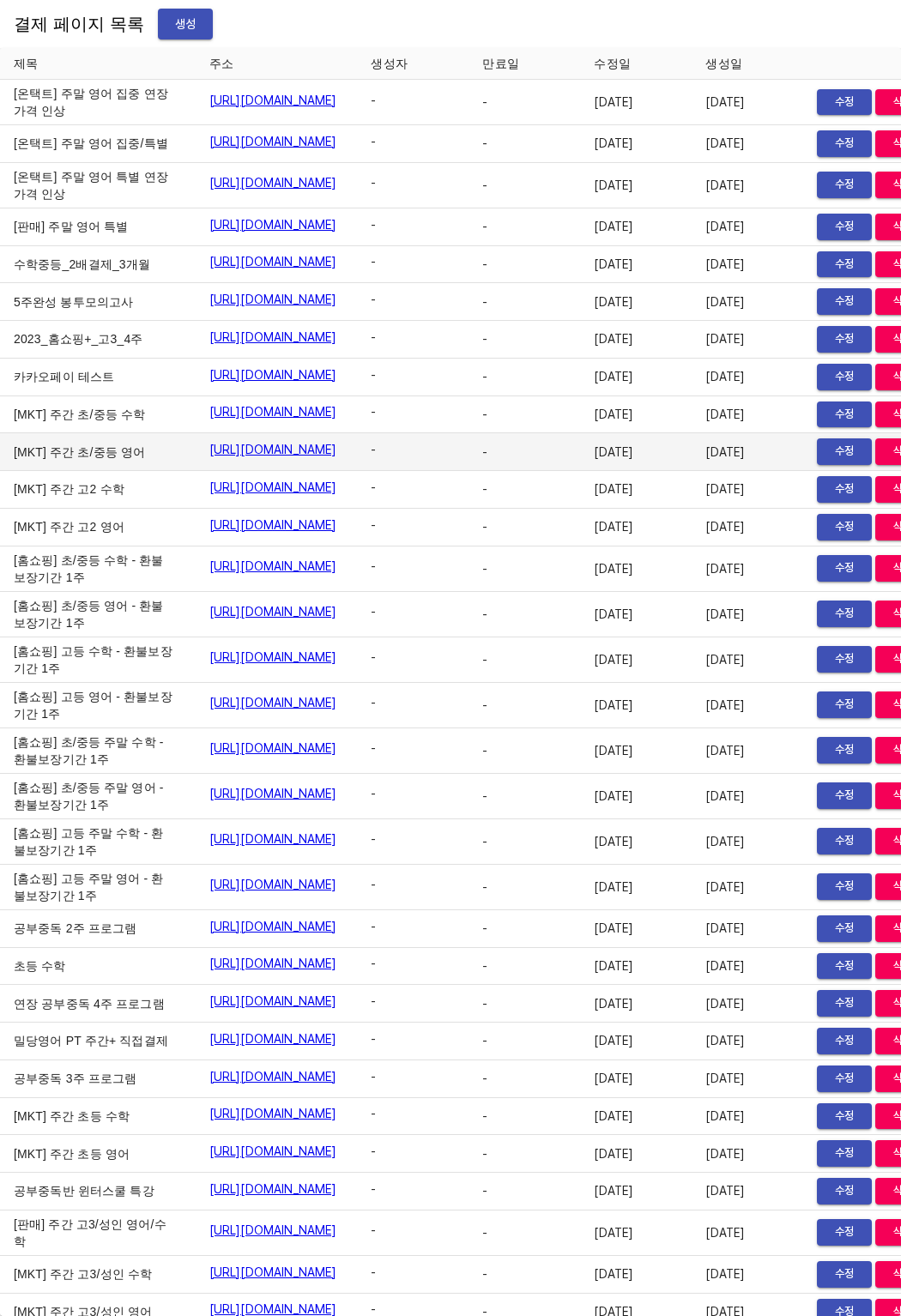
click at [81, 471] on td "[MKT] 주간 초/중등 영어" at bounding box center [97, 452] width 195 height 37
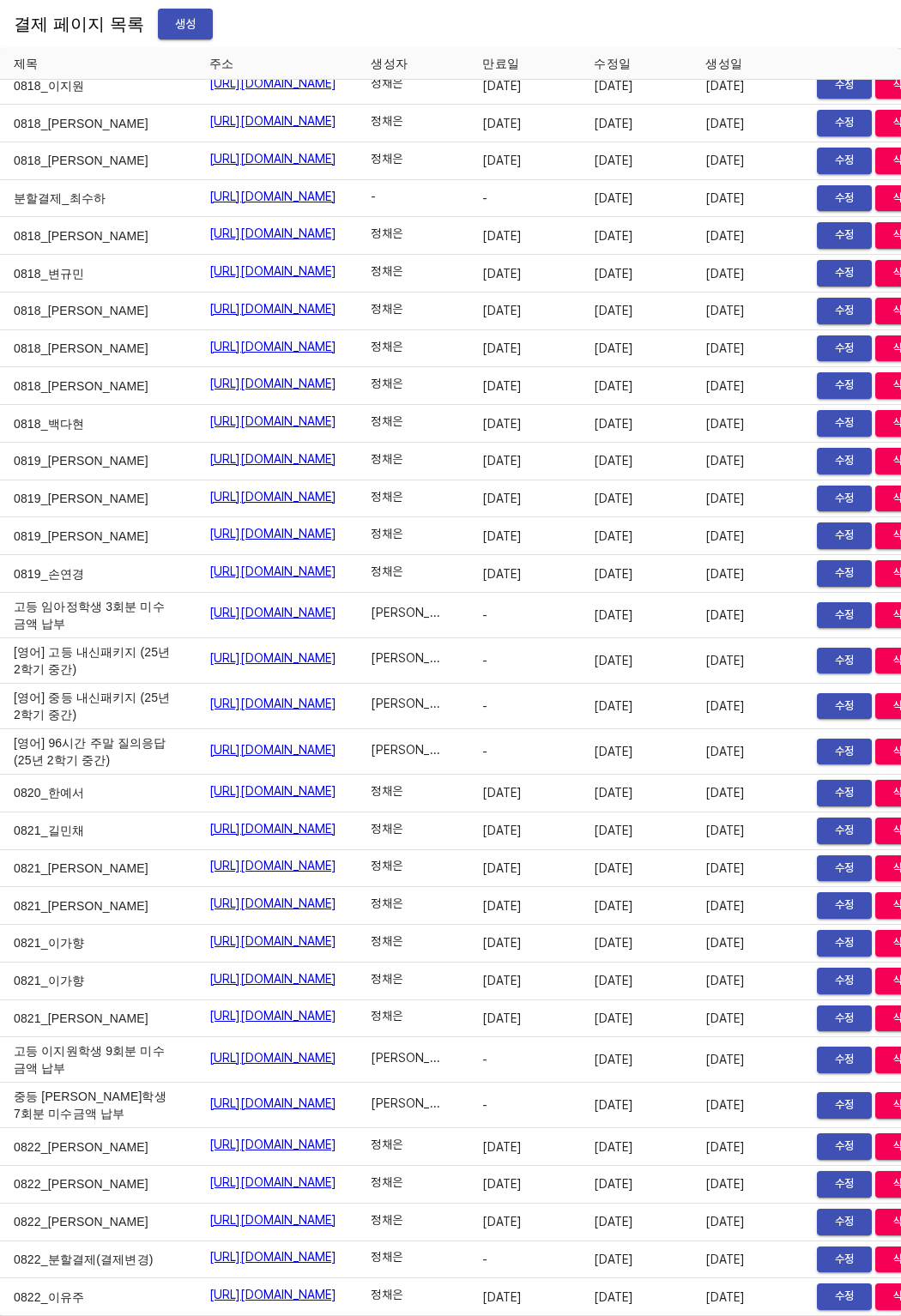
scroll to position [28130, 0]
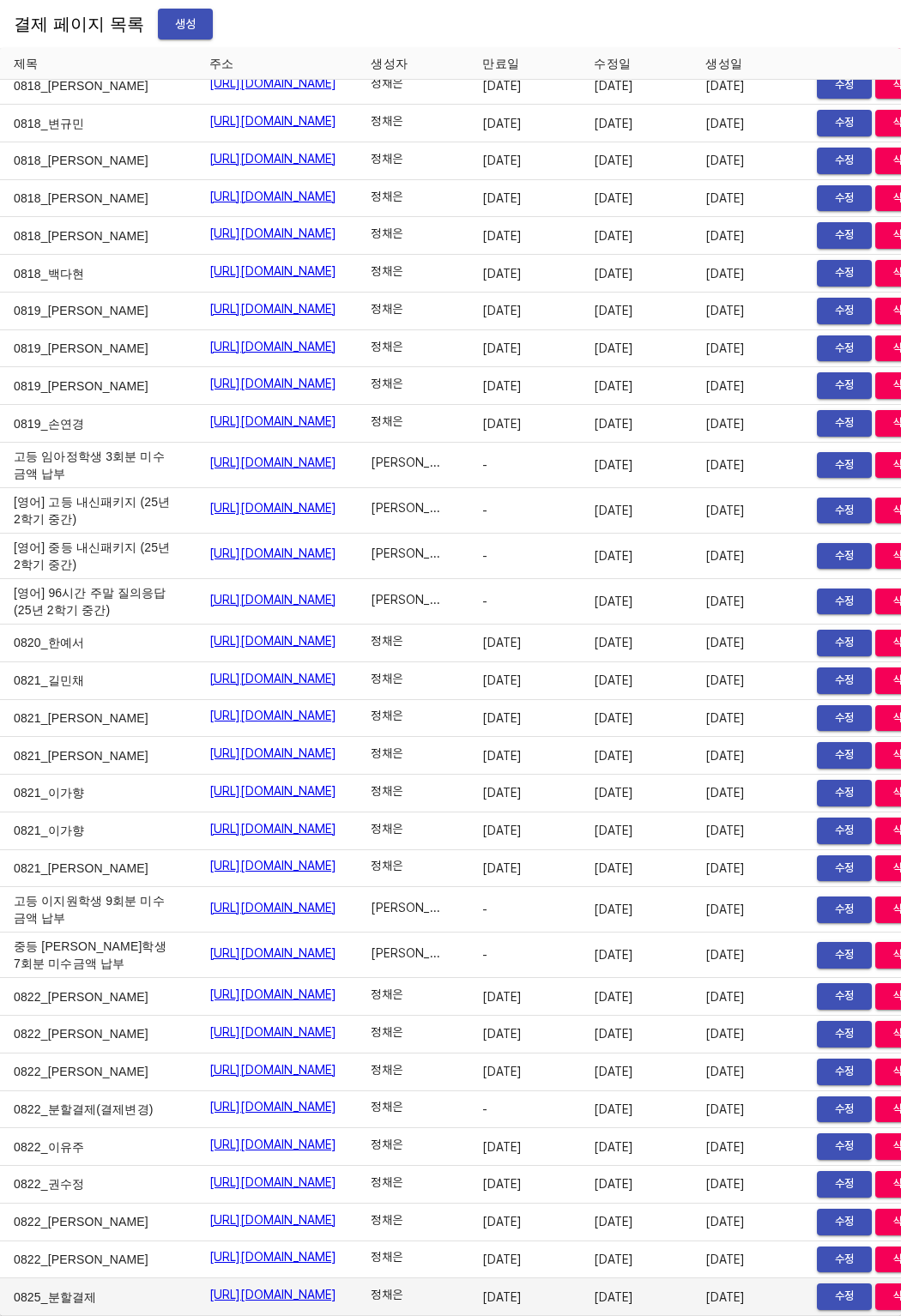
click at [337, 1286] on link "https://payment.mildang.kr/O_GB4sgWDR_Pbd6OD264X" at bounding box center [273, 1293] width 127 height 17
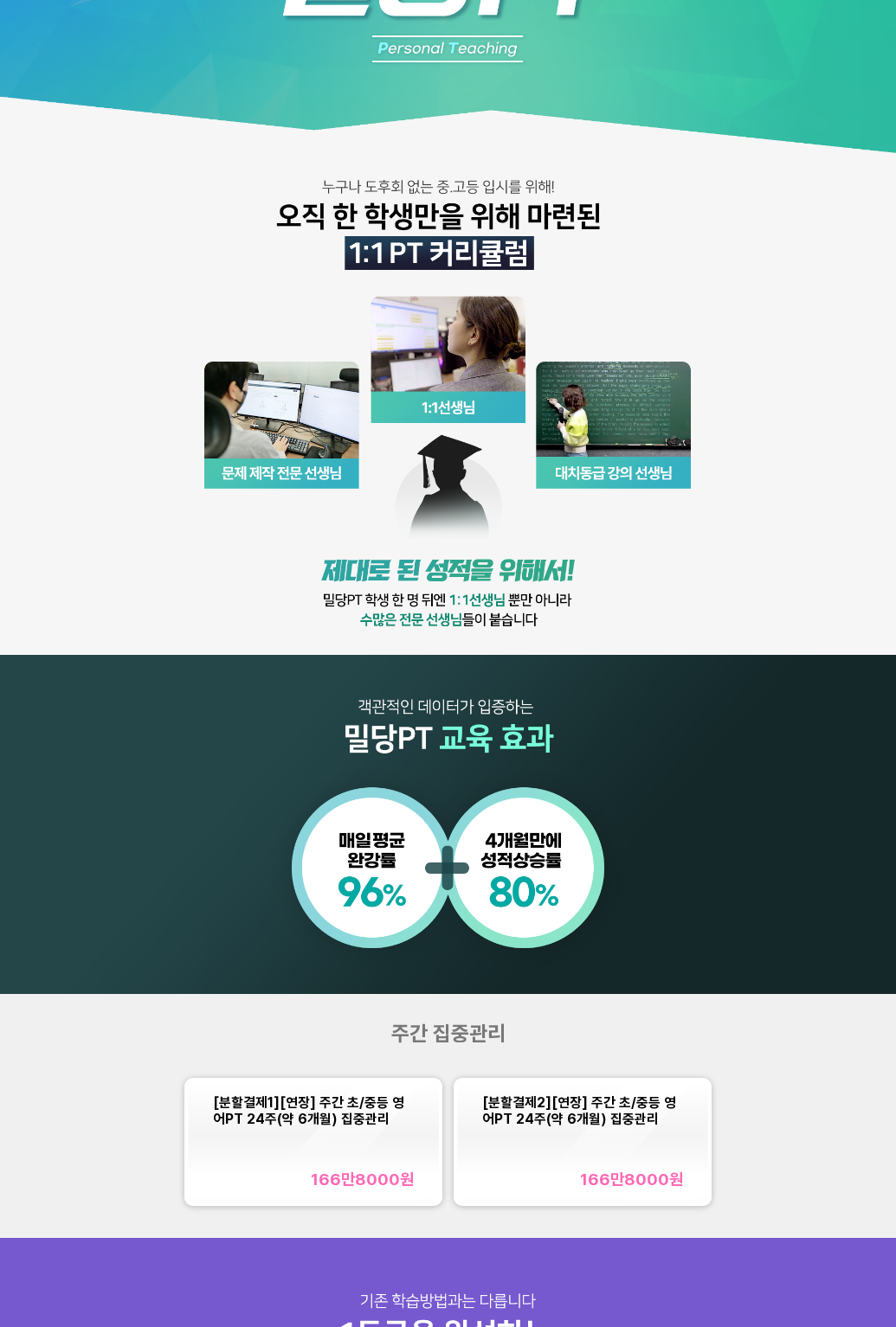
scroll to position [208, 0]
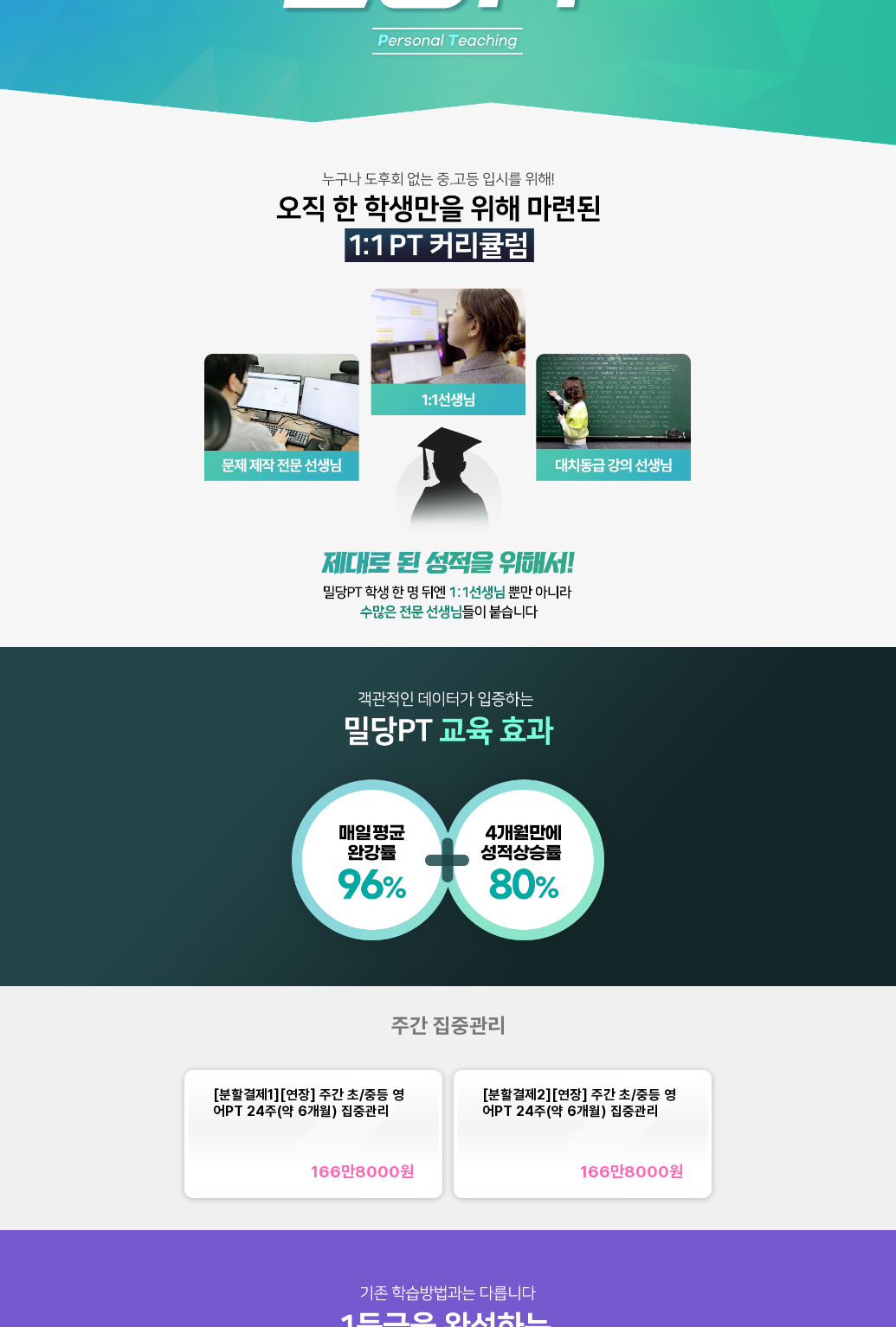
drag, startPoint x: 245, startPoint y: 610, endPoint x: 237, endPoint y: 585, distance: 26.2
click at [245, 610] on img at bounding box center [448, 389] width 896 height 1194
